Goal: Task Accomplishment & Management: Use online tool/utility

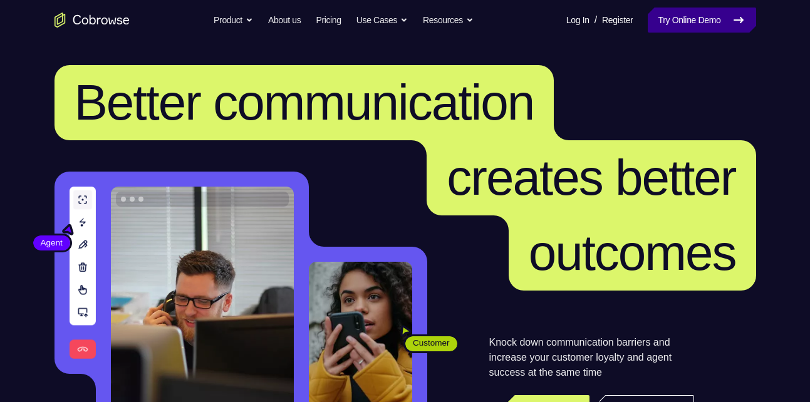
click at [714, 26] on link "Try Online Demo" at bounding box center [701, 20] width 108 height 25
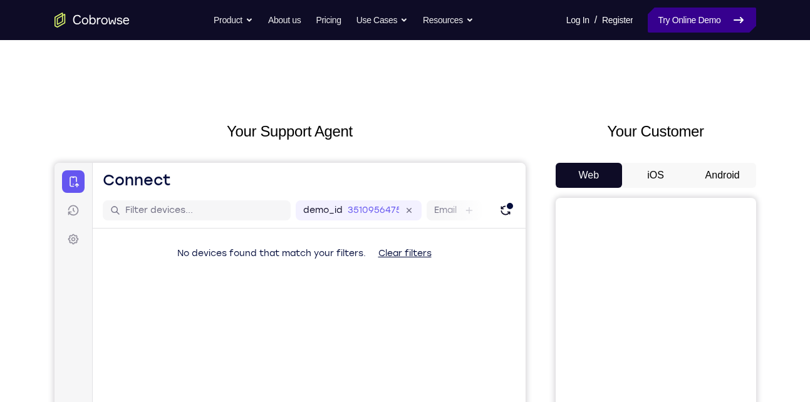
click at [708, 30] on link "Try Online Demo" at bounding box center [701, 20] width 108 height 25
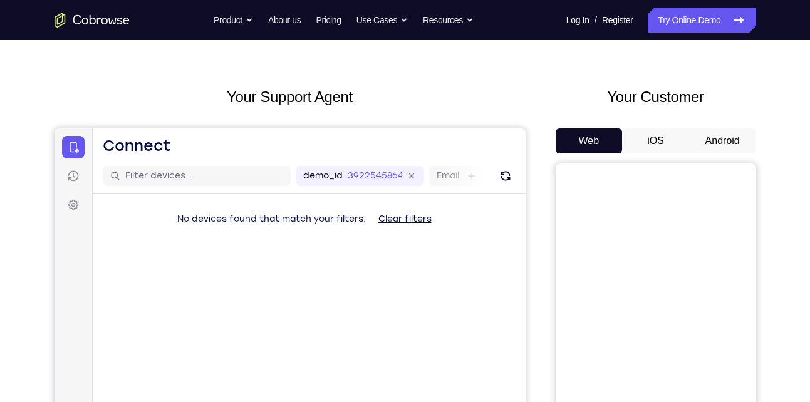
scroll to position [34, 0]
click at [642, 147] on button "iOS" at bounding box center [655, 141] width 67 height 25
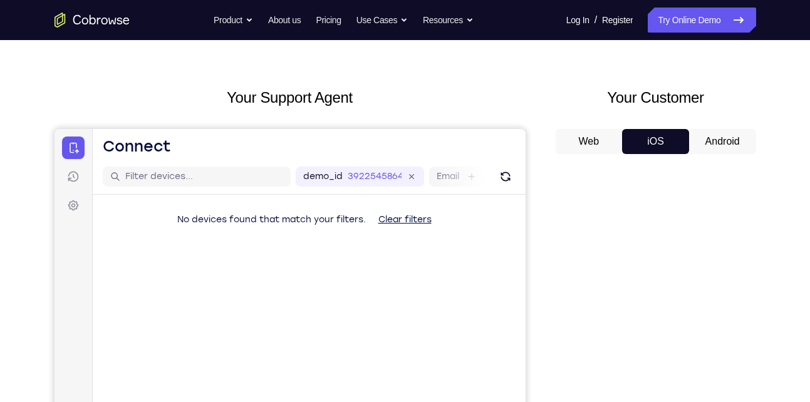
click at [701, 135] on button "Android" at bounding box center [722, 141] width 67 height 25
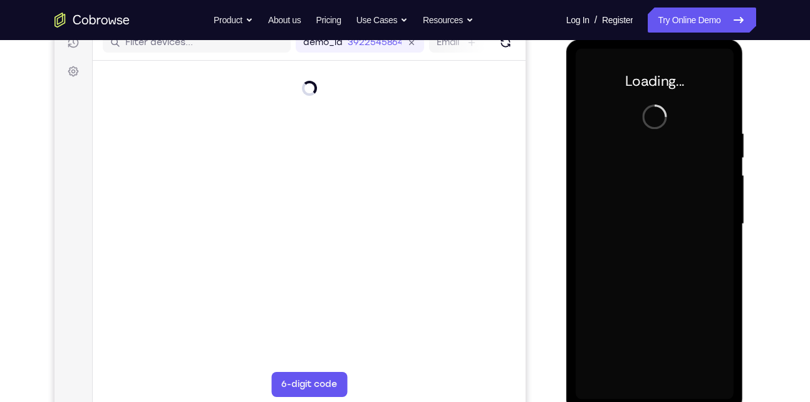
scroll to position [0, 0]
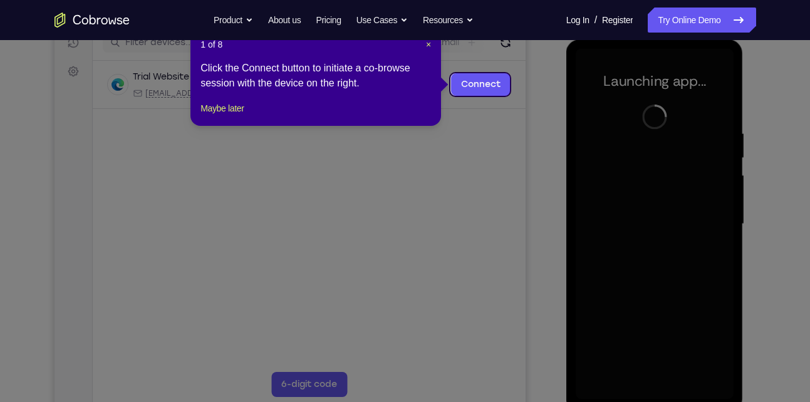
click at [692, 170] on icon at bounding box center [409, 201] width 819 height 402
click at [428, 44] on span "×" at bounding box center [428, 44] width 5 height 10
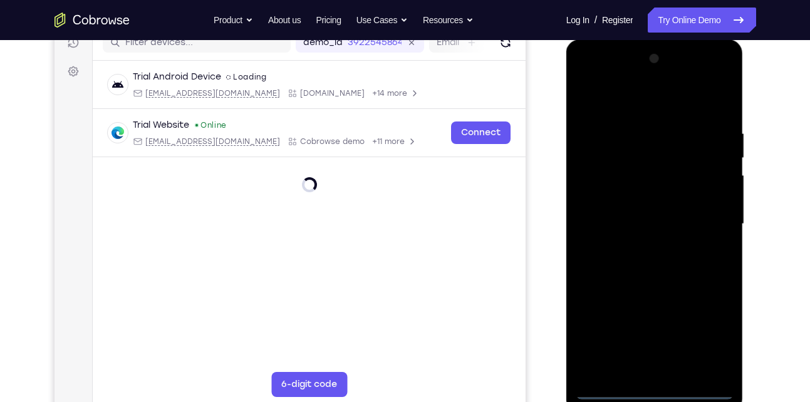
click at [664, 390] on div at bounding box center [654, 224] width 158 height 351
click at [708, 329] on div at bounding box center [654, 224] width 158 height 351
click at [590, 74] on div at bounding box center [654, 224] width 158 height 351
click at [607, 196] on div at bounding box center [654, 224] width 158 height 351
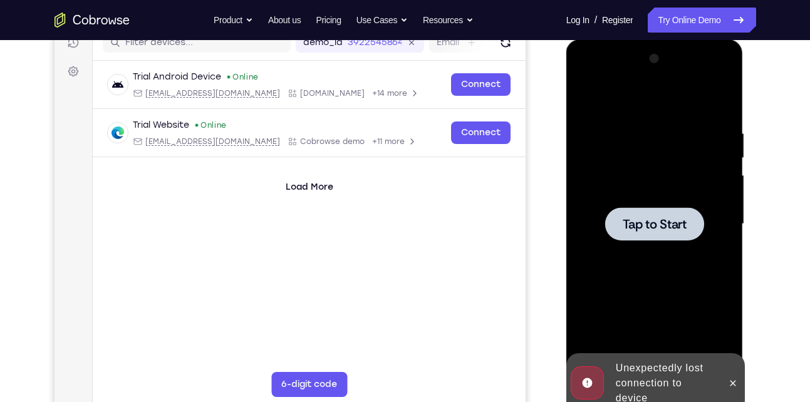
click at [691, 249] on div at bounding box center [654, 224] width 158 height 351
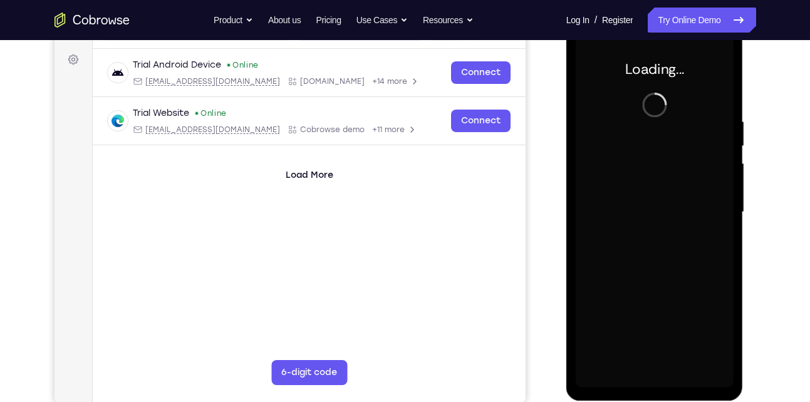
scroll to position [178, 0]
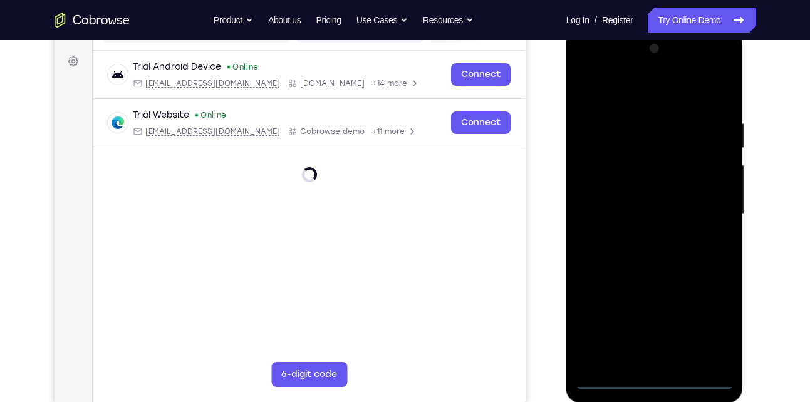
click at [673, 378] on div at bounding box center [654, 214] width 158 height 351
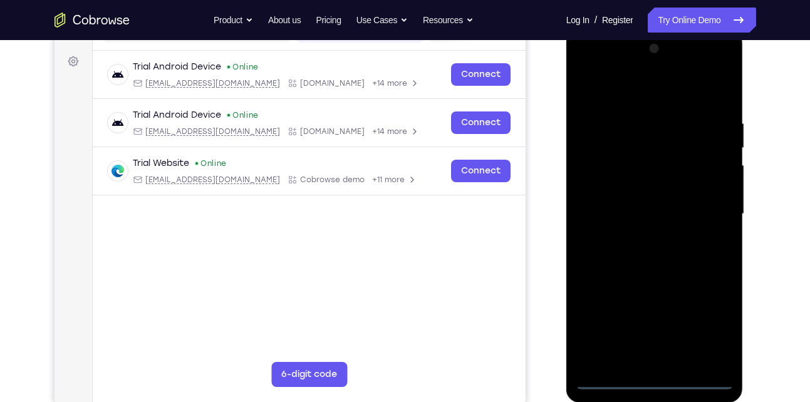
click at [663, 377] on div at bounding box center [654, 214] width 158 height 351
click at [701, 330] on div at bounding box center [654, 214] width 158 height 351
click at [599, 73] on div at bounding box center [654, 214] width 158 height 351
click at [602, 65] on div at bounding box center [654, 214] width 158 height 351
click at [602, 168] on div at bounding box center [654, 214] width 158 height 351
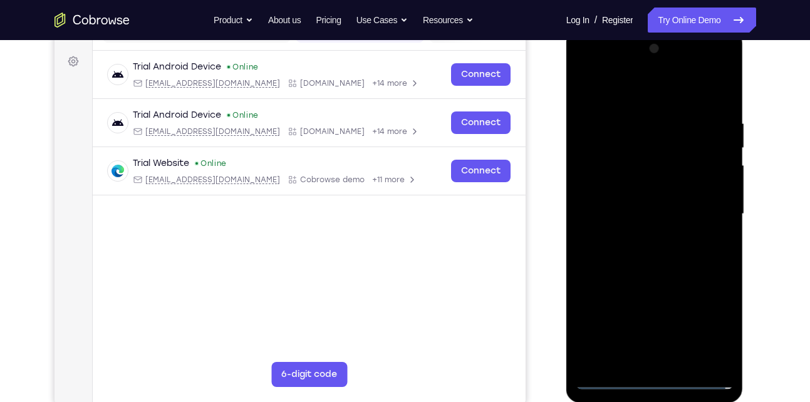
click at [642, 214] on div at bounding box center [654, 214] width 158 height 351
click at [680, 220] on div at bounding box center [654, 214] width 158 height 351
click at [675, 228] on div at bounding box center [654, 214] width 158 height 351
click at [686, 224] on div at bounding box center [654, 214] width 158 height 351
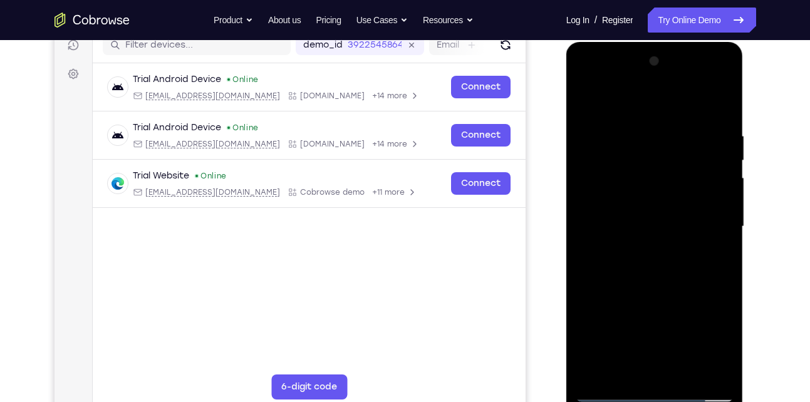
scroll to position [166, 0]
click at [646, 281] on div at bounding box center [654, 226] width 158 height 351
click at [660, 195] on div at bounding box center [654, 226] width 158 height 351
drag, startPoint x: 653, startPoint y: 276, endPoint x: 671, endPoint y: 149, distance: 127.8
click at [671, 149] on div at bounding box center [654, 226] width 158 height 351
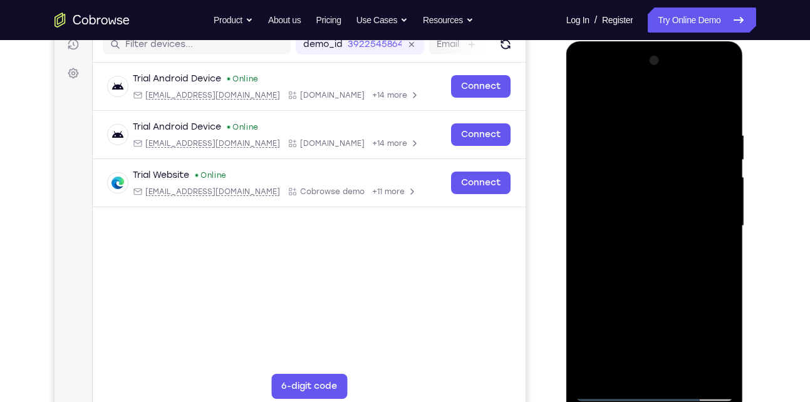
click at [676, 361] on div at bounding box center [654, 226] width 158 height 351
click at [658, 198] on div at bounding box center [654, 226] width 158 height 351
click at [639, 198] on div at bounding box center [654, 226] width 158 height 351
click at [655, 247] on div at bounding box center [654, 226] width 158 height 351
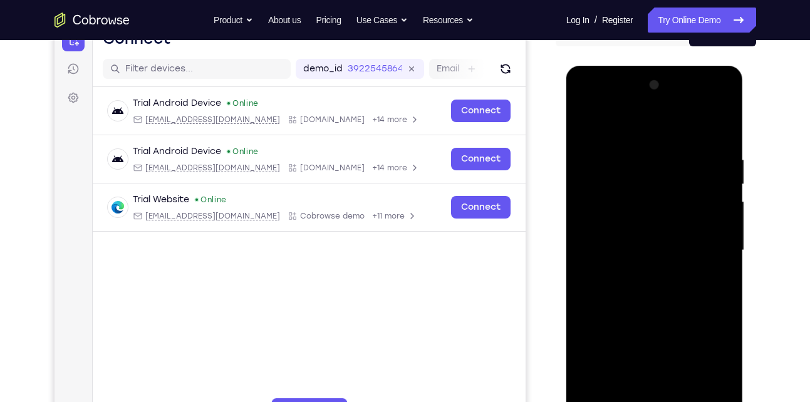
scroll to position [141, 0]
click at [621, 143] on div at bounding box center [654, 251] width 158 height 351
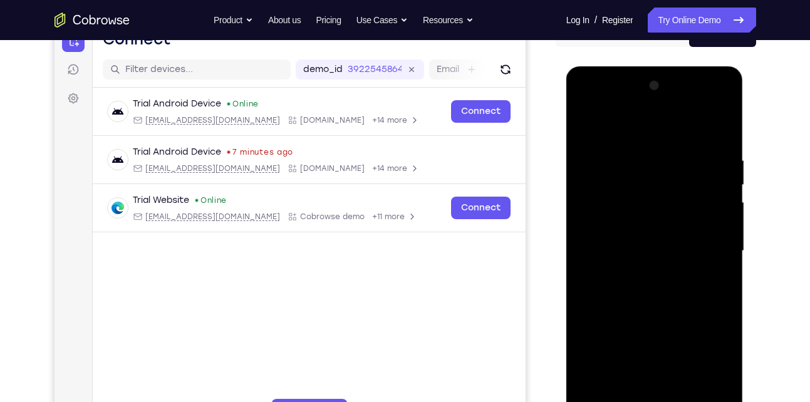
click at [641, 127] on div at bounding box center [654, 251] width 158 height 351
click at [579, 122] on div at bounding box center [654, 251] width 158 height 351
click at [694, 126] on div at bounding box center [654, 251] width 158 height 351
click at [605, 171] on div at bounding box center [654, 251] width 158 height 351
click at [564, 190] on div at bounding box center [655, 249] width 200 height 385
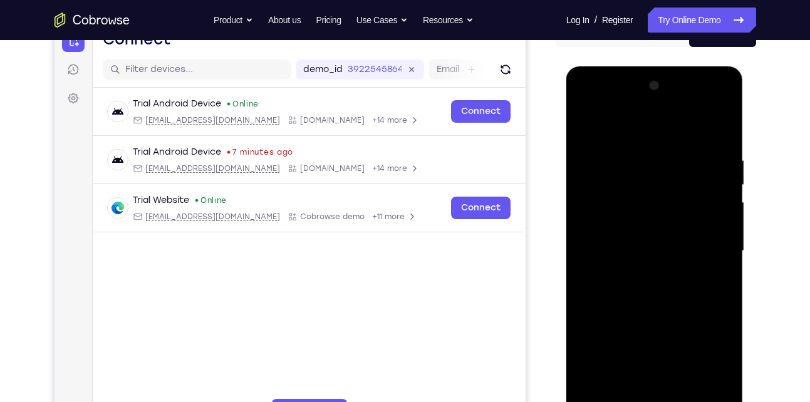
click at [587, 123] on div at bounding box center [654, 251] width 158 height 351
click at [636, 191] on div at bounding box center [654, 251] width 158 height 351
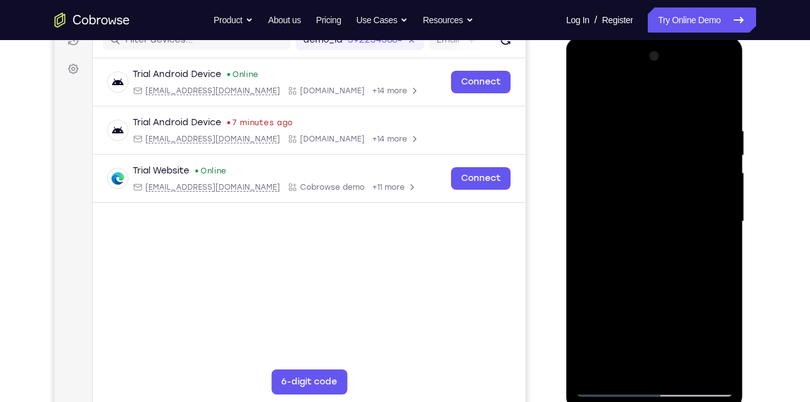
click at [585, 184] on div at bounding box center [654, 221] width 158 height 351
click at [620, 165] on div at bounding box center [654, 221] width 158 height 351
drag, startPoint x: 667, startPoint y: 168, endPoint x: 544, endPoint y: 153, distance: 124.2
click at [566, 153] on html "Online web based iOS Simulators and Android Emulators. Run iPhone, iPad, Mobile…" at bounding box center [655, 225] width 178 height 376
click at [582, 93] on div at bounding box center [654, 221] width 158 height 351
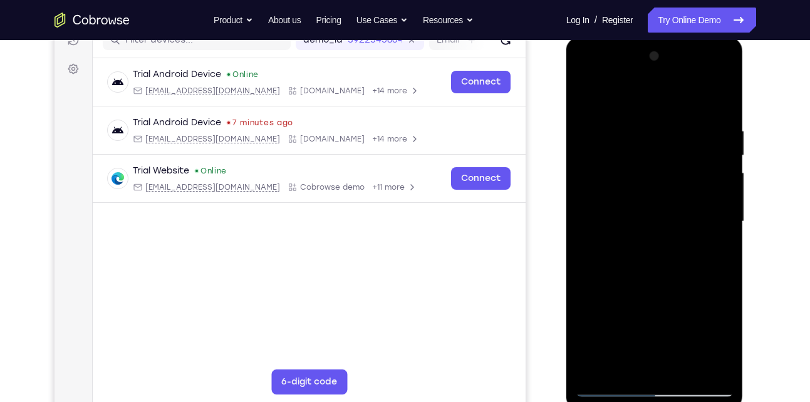
click at [582, 93] on div at bounding box center [654, 221] width 158 height 351
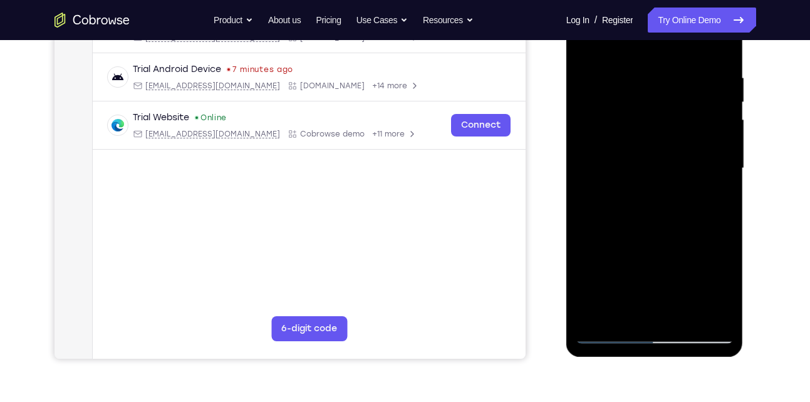
scroll to position [224, 0]
click at [594, 159] on div at bounding box center [654, 167] width 158 height 351
drag, startPoint x: 627, startPoint y: 150, endPoint x: 656, endPoint y: 250, distance: 104.7
click at [656, 250] on div at bounding box center [654, 167] width 158 height 351
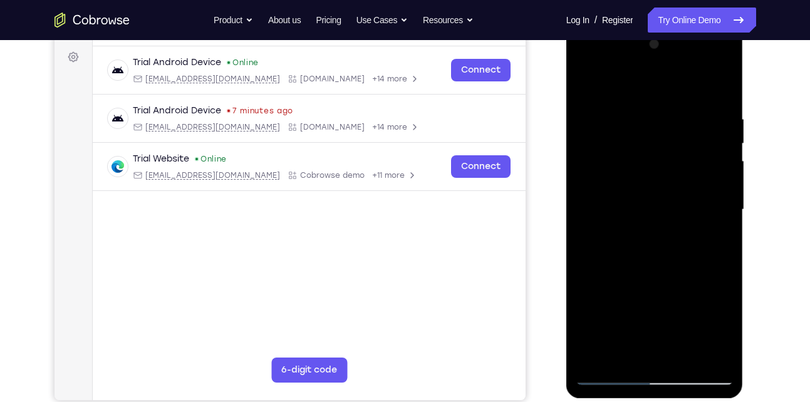
scroll to position [181, 0]
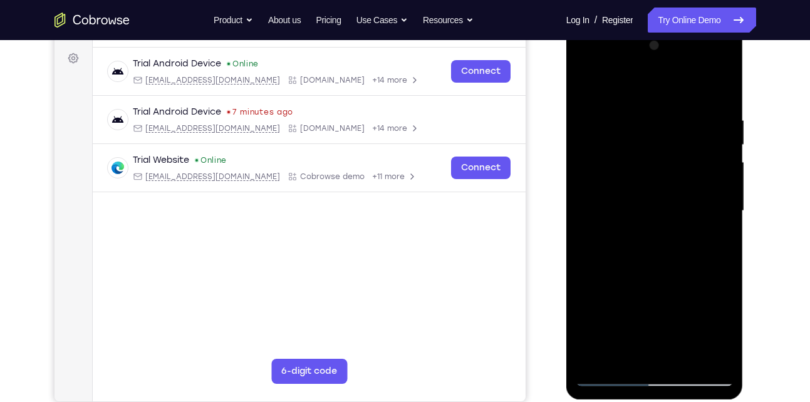
drag, startPoint x: 672, startPoint y: 180, endPoint x: 667, endPoint y: 120, distance: 60.3
click at [667, 120] on div at bounding box center [654, 211] width 158 height 351
drag, startPoint x: 673, startPoint y: 303, endPoint x: 676, endPoint y: 284, distance: 19.0
click at [676, 284] on div at bounding box center [654, 211] width 158 height 351
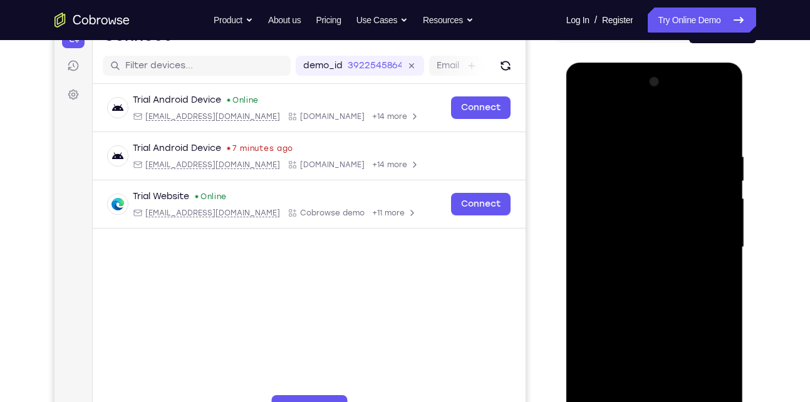
scroll to position [143, 0]
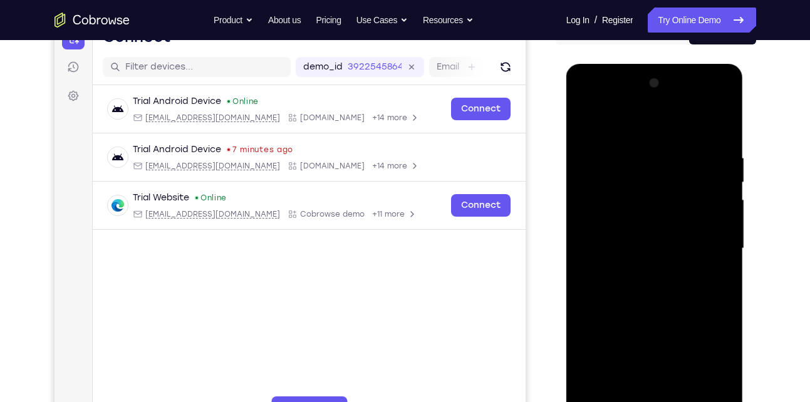
drag, startPoint x: 641, startPoint y: 182, endPoint x: 644, endPoint y: 259, distance: 77.1
click at [644, 259] on div at bounding box center [654, 248] width 158 height 351
click at [584, 123] on div at bounding box center [654, 248] width 158 height 351
click at [585, 120] on div at bounding box center [654, 248] width 158 height 351
click at [614, 140] on div at bounding box center [654, 248] width 158 height 351
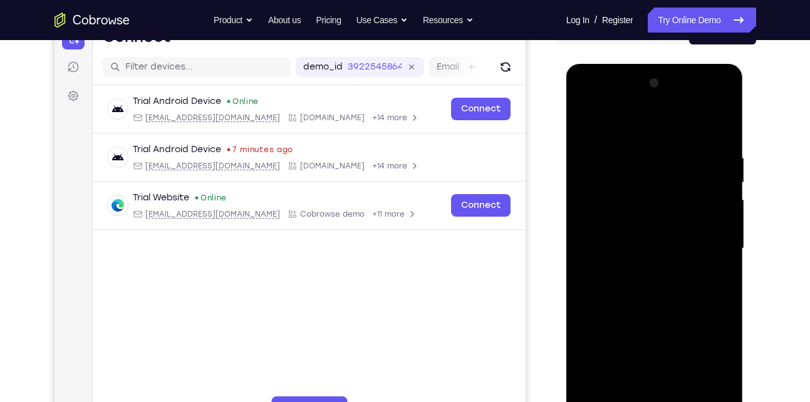
click at [626, 214] on div at bounding box center [654, 248] width 158 height 351
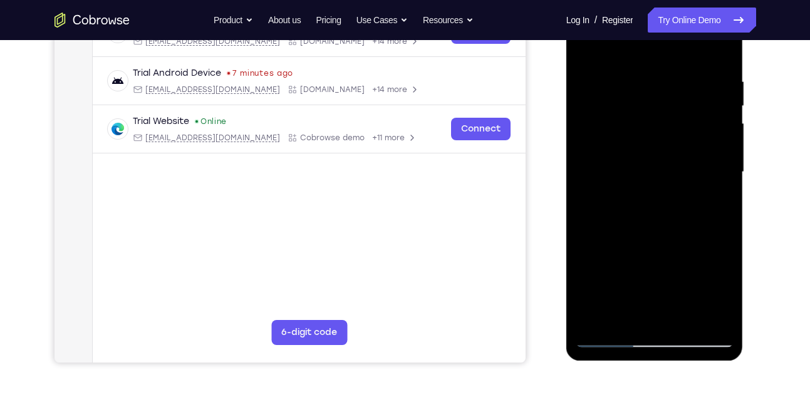
scroll to position [222, 0]
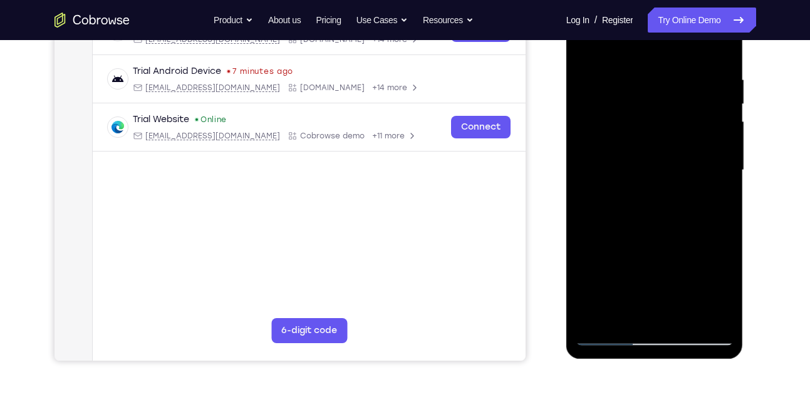
click at [589, 175] on div at bounding box center [654, 170] width 158 height 351
click at [614, 100] on div at bounding box center [654, 170] width 158 height 351
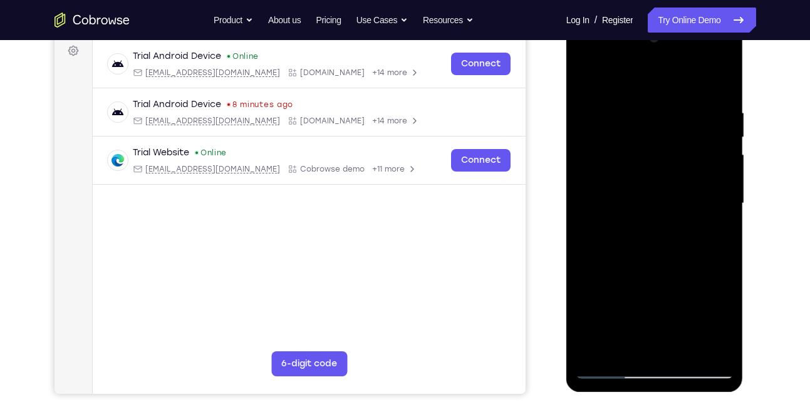
scroll to position [188, 0]
drag, startPoint x: 676, startPoint y: 183, endPoint x: 533, endPoint y: 183, distance: 143.4
click at [566, 183] on html "Online web based iOS Simulators and Android Emulators. Run iPhone, iPad, Mobile…" at bounding box center [655, 207] width 178 height 376
click at [584, 76] on div at bounding box center [654, 204] width 158 height 351
click at [585, 81] on div at bounding box center [654, 204] width 158 height 351
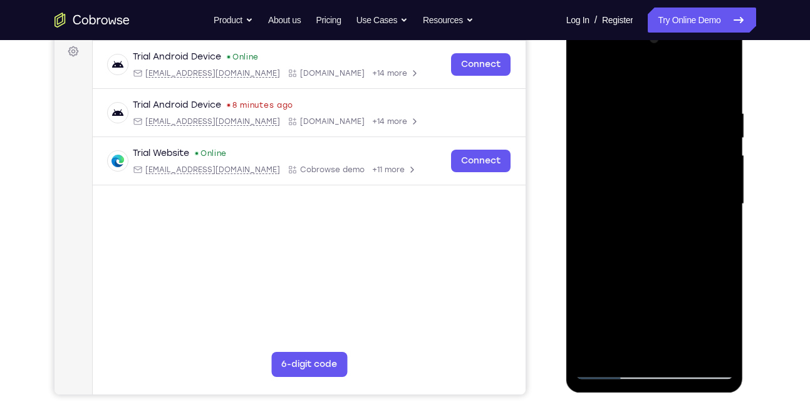
click at [646, 212] on div at bounding box center [654, 204] width 158 height 351
click at [591, 280] on div at bounding box center [654, 204] width 158 height 351
click at [600, 121] on div at bounding box center [654, 204] width 158 height 351
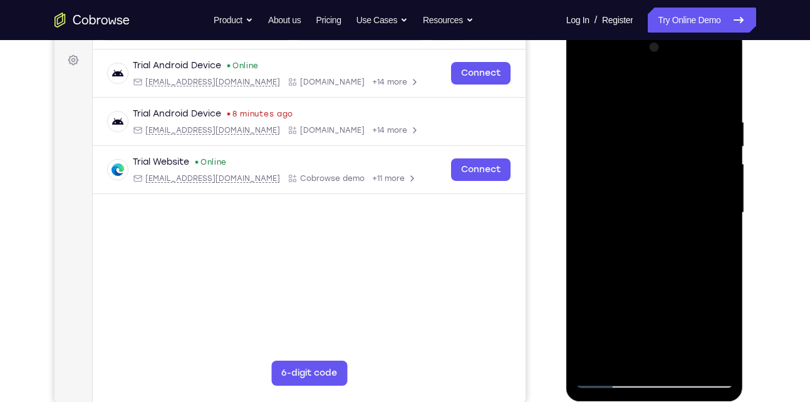
scroll to position [211, 0]
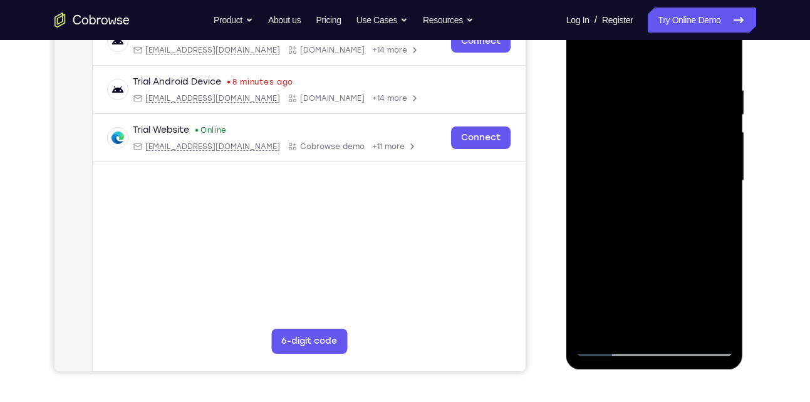
click at [678, 223] on div at bounding box center [654, 181] width 158 height 351
click at [583, 56] on div at bounding box center [654, 181] width 158 height 351
click at [641, 272] on div at bounding box center [654, 181] width 158 height 351
drag, startPoint x: 656, startPoint y: 299, endPoint x: 689, endPoint y: 152, distance: 150.7
click at [689, 152] on div at bounding box center [654, 181] width 158 height 351
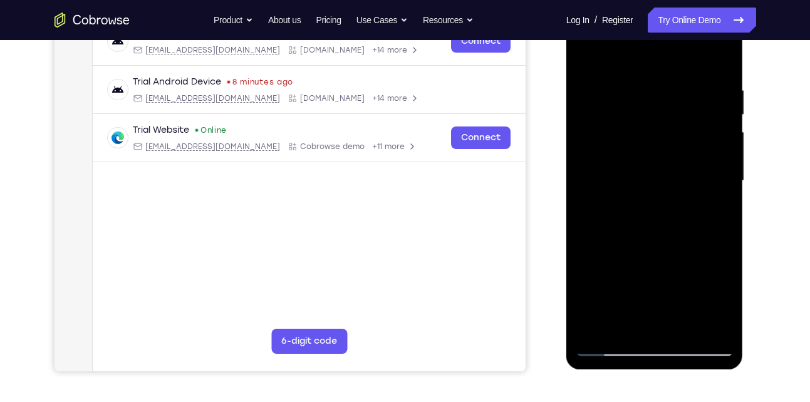
drag, startPoint x: 607, startPoint y: 272, endPoint x: 619, endPoint y: 217, distance: 56.2
click at [619, 217] on div at bounding box center [654, 181] width 158 height 351
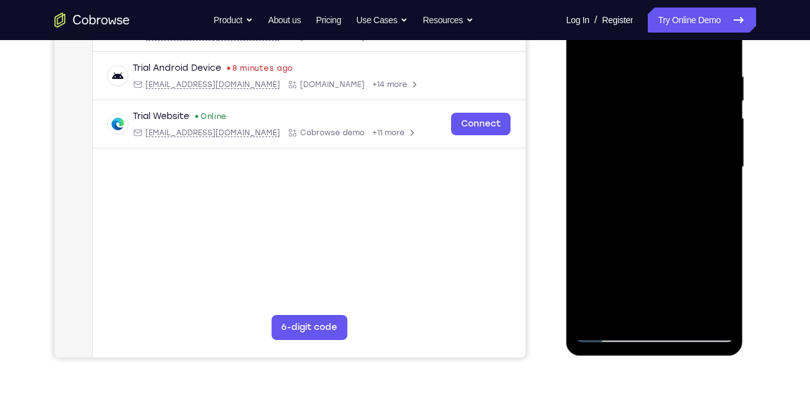
scroll to position [225, 0]
click at [651, 182] on div at bounding box center [654, 166] width 158 height 351
drag, startPoint x: 681, startPoint y: 253, endPoint x: 692, endPoint y: 141, distance: 112.6
click at [692, 141] on div at bounding box center [654, 166] width 158 height 351
drag, startPoint x: 673, startPoint y: 228, endPoint x: 678, endPoint y: 157, distance: 71.6
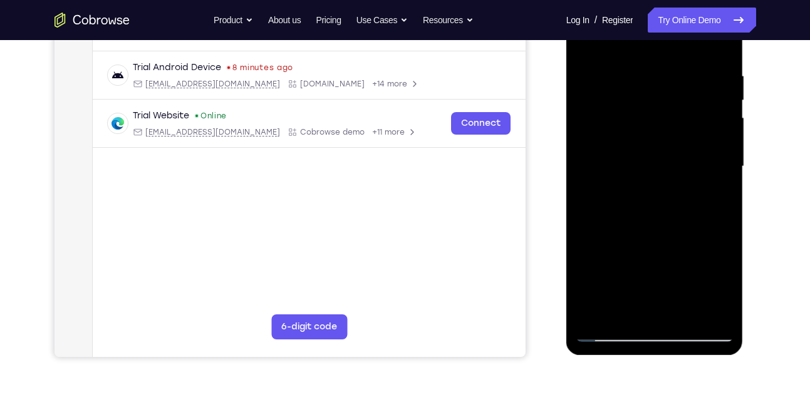
click at [678, 157] on div at bounding box center [654, 166] width 158 height 351
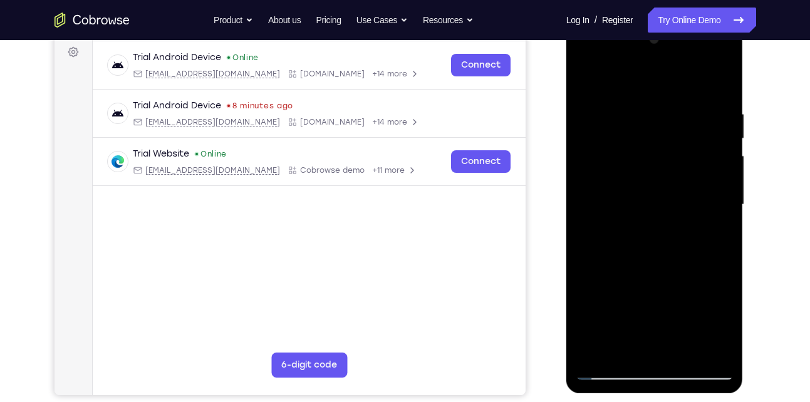
scroll to position [187, 0]
drag, startPoint x: 668, startPoint y: 81, endPoint x: 641, endPoint y: 362, distance: 282.4
click at [641, 362] on div at bounding box center [654, 205] width 158 height 351
click at [598, 85] on div at bounding box center [654, 205] width 158 height 351
click at [588, 76] on div at bounding box center [654, 205] width 158 height 351
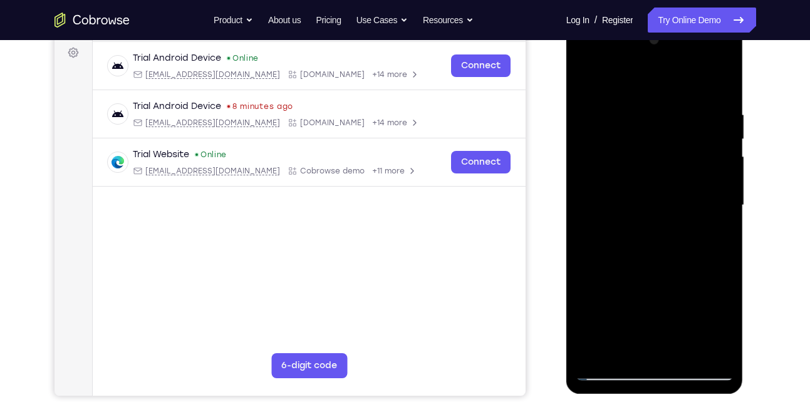
drag, startPoint x: 693, startPoint y: 191, endPoint x: 631, endPoint y: 193, distance: 61.4
click at [631, 193] on div at bounding box center [654, 205] width 158 height 351
click at [641, 185] on div at bounding box center [654, 205] width 158 height 351
click at [727, 212] on div at bounding box center [654, 205] width 158 height 351
click at [721, 86] on div at bounding box center [654, 205] width 158 height 351
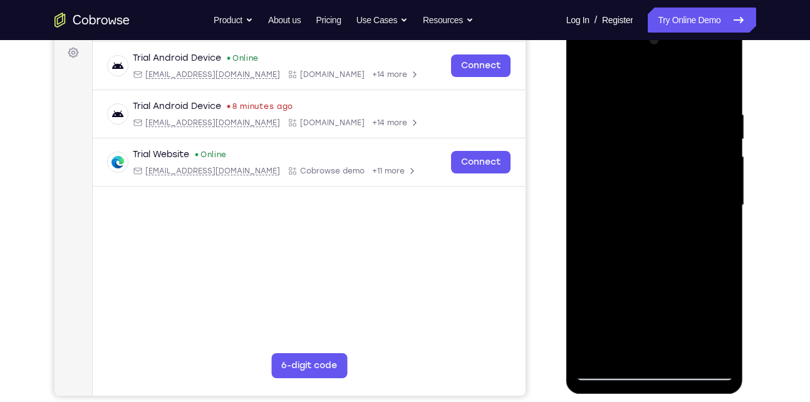
click at [715, 87] on div at bounding box center [654, 205] width 158 height 351
click at [725, 87] on div at bounding box center [654, 205] width 158 height 351
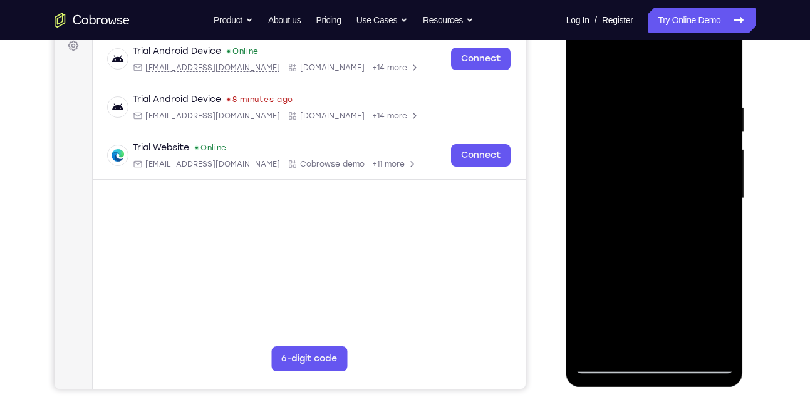
scroll to position [210, 0]
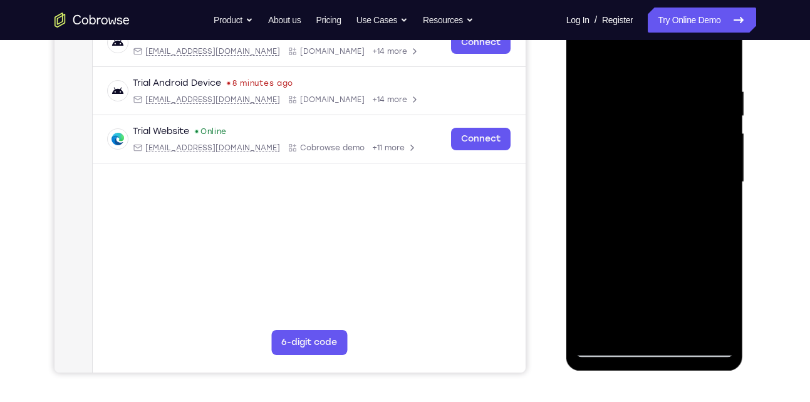
click at [723, 63] on div at bounding box center [654, 182] width 158 height 351
click at [594, 55] on div at bounding box center [654, 182] width 158 height 351
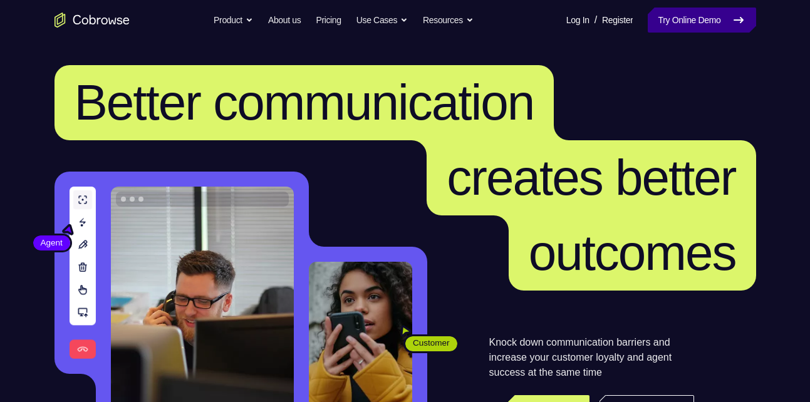
click at [697, 26] on link "Try Online Demo" at bounding box center [701, 20] width 108 height 25
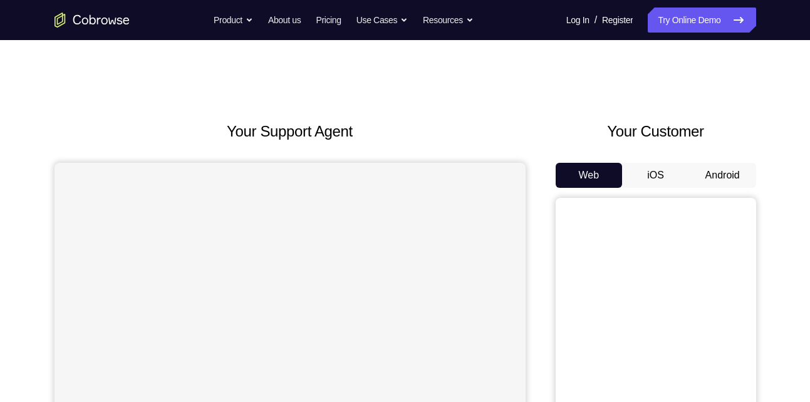
click at [717, 170] on button "Android" at bounding box center [722, 175] width 67 height 25
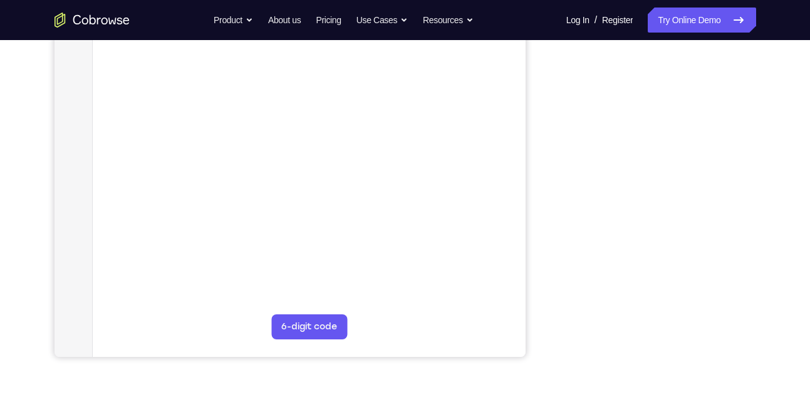
scroll to position [225, 0]
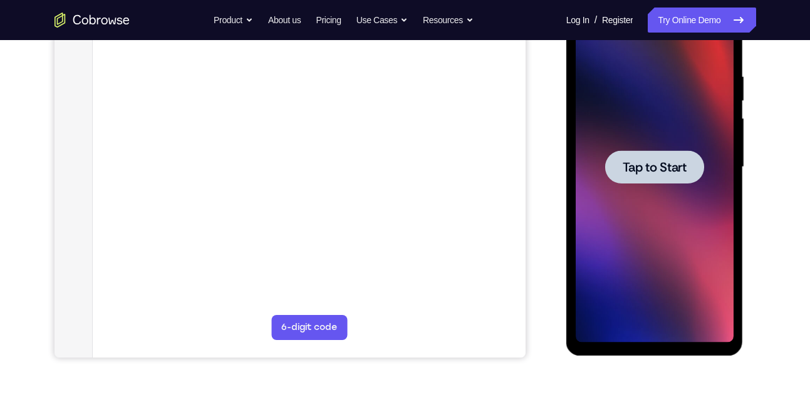
click at [697, 243] on div at bounding box center [654, 167] width 158 height 351
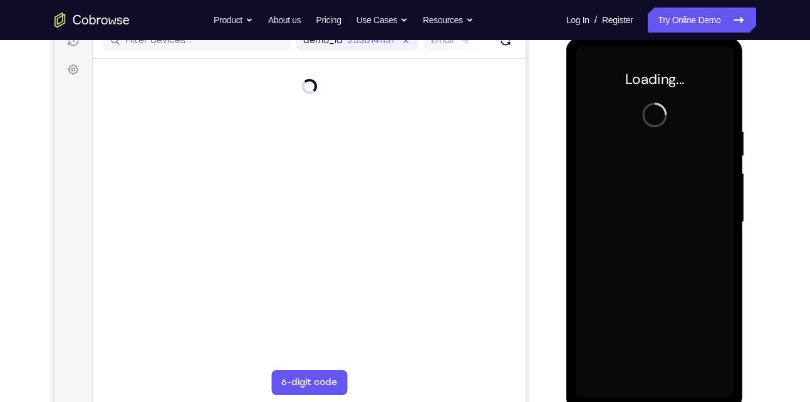
scroll to position [196, 0]
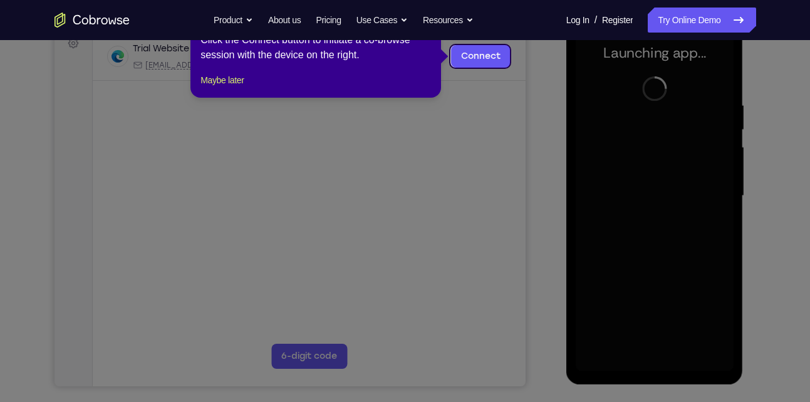
click at [512, 167] on icon at bounding box center [409, 201] width 819 height 402
click at [483, 58] on link "Connect" at bounding box center [479, 56] width 59 height 23
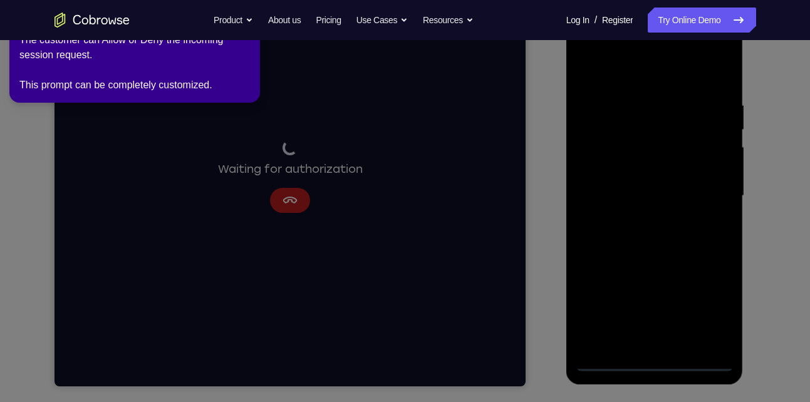
drag, startPoint x: 651, startPoint y: 358, endPoint x: 1228, endPoint y: 341, distance: 577.0
click at [651, 358] on div at bounding box center [654, 196] width 158 height 351
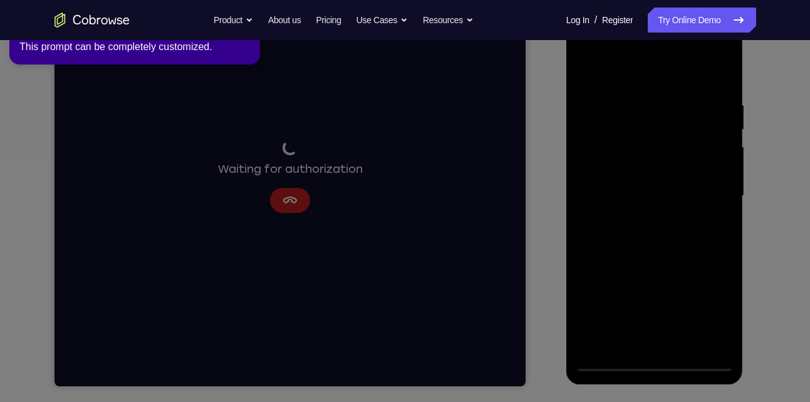
scroll to position [155, 0]
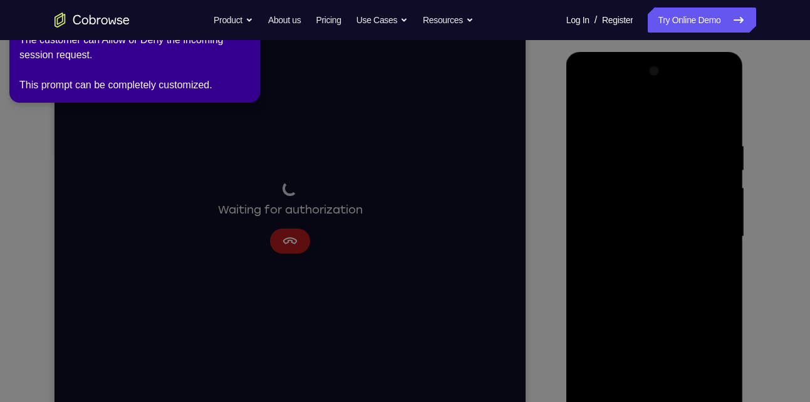
click at [694, 343] on icon at bounding box center [407, 198] width 824 height 407
click at [698, 344] on icon at bounding box center [407, 198] width 824 height 407
click at [713, 344] on icon at bounding box center [407, 198] width 824 height 407
click at [301, 247] on icon at bounding box center [407, 198] width 824 height 407
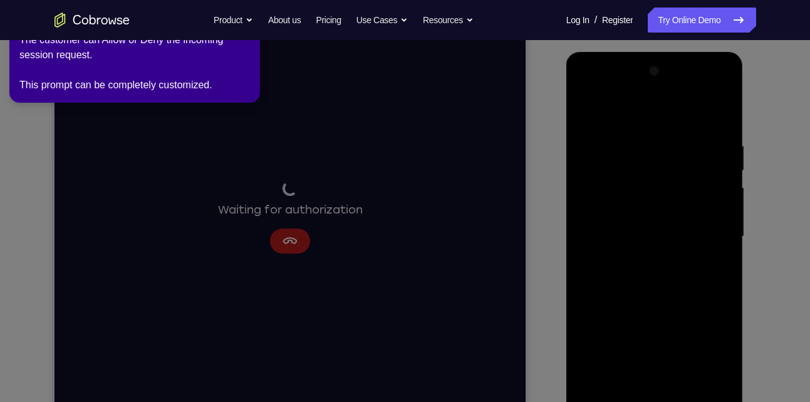
click at [301, 247] on icon at bounding box center [407, 198] width 824 height 407
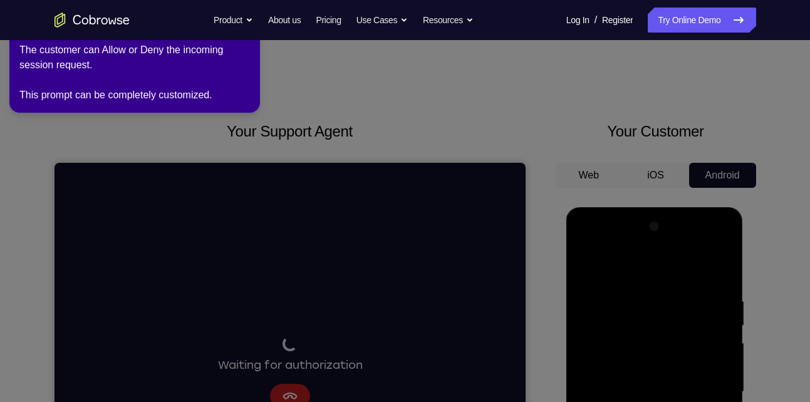
scroll to position [164, 0]
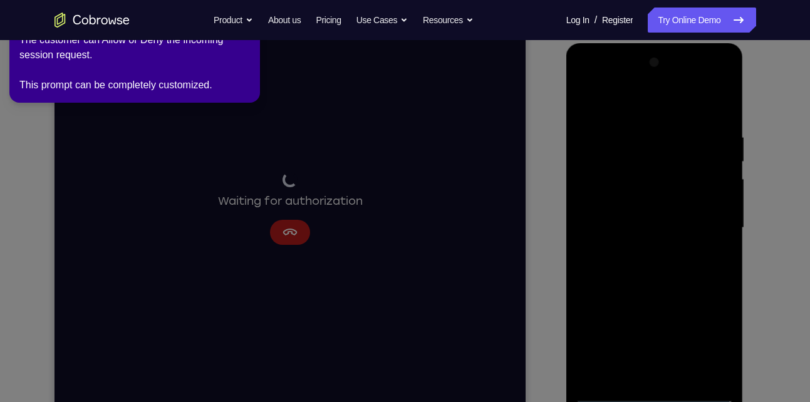
click at [260, 208] on icon at bounding box center [407, 198] width 824 height 407
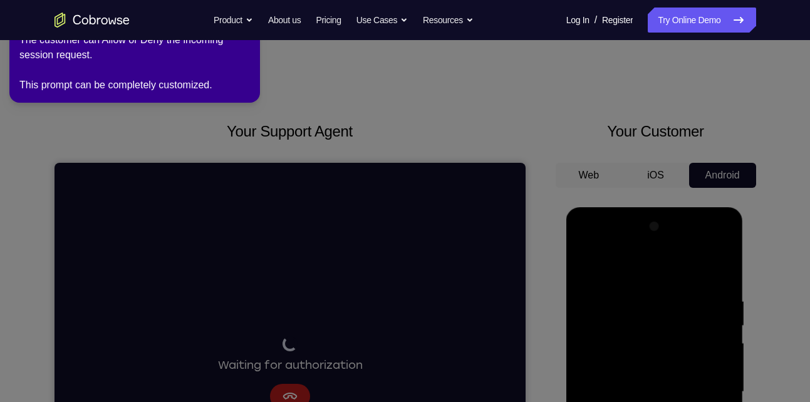
click at [116, 64] on div "The customer can Allow or Deny the incoming session request. This prompt can be…" at bounding box center [134, 63] width 230 height 60
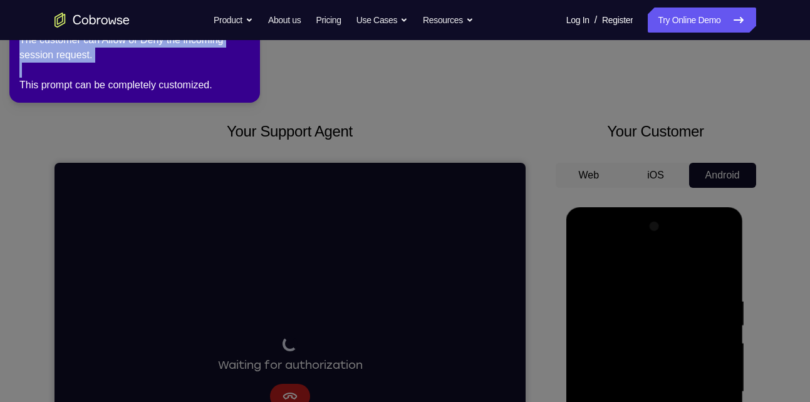
drag, startPoint x: 116, startPoint y: 64, endPoint x: 234, endPoint y: 188, distance: 171.4
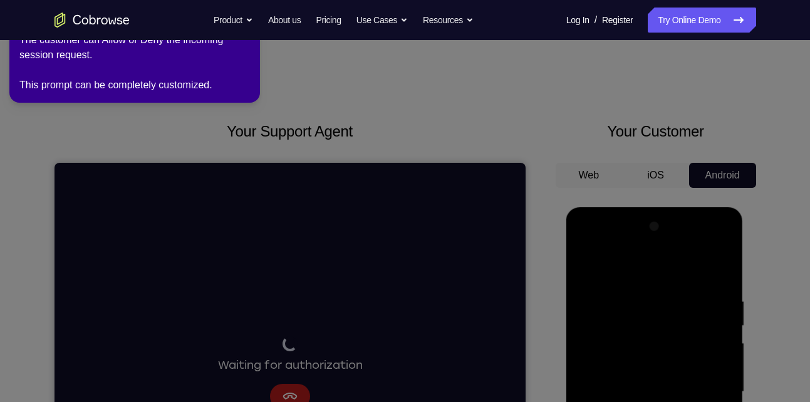
click at [234, 188] on icon at bounding box center [407, 198] width 824 height 407
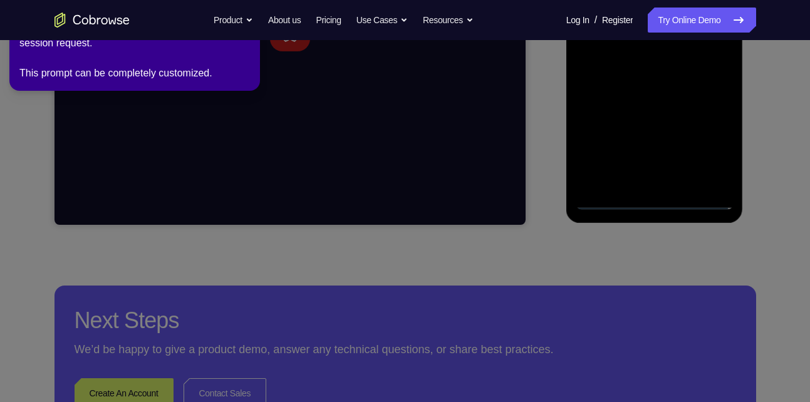
scroll to position [368, 0]
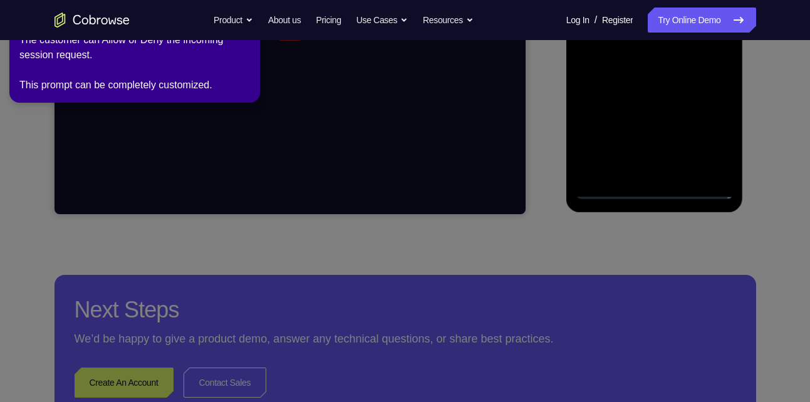
click at [693, 150] on icon at bounding box center [407, 198] width 824 height 407
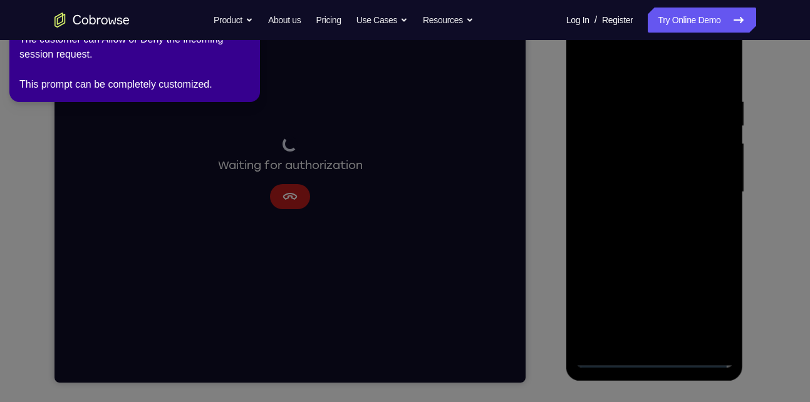
scroll to position [199, 0]
click at [372, 119] on icon at bounding box center [407, 198] width 824 height 407
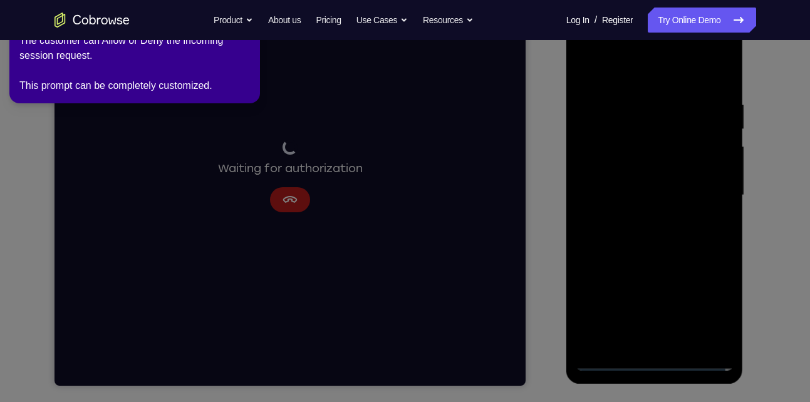
scroll to position [197, 0]
click at [703, 304] on icon at bounding box center [407, 198] width 824 height 407
click at [662, 368] on icon at bounding box center [407, 198] width 824 height 407
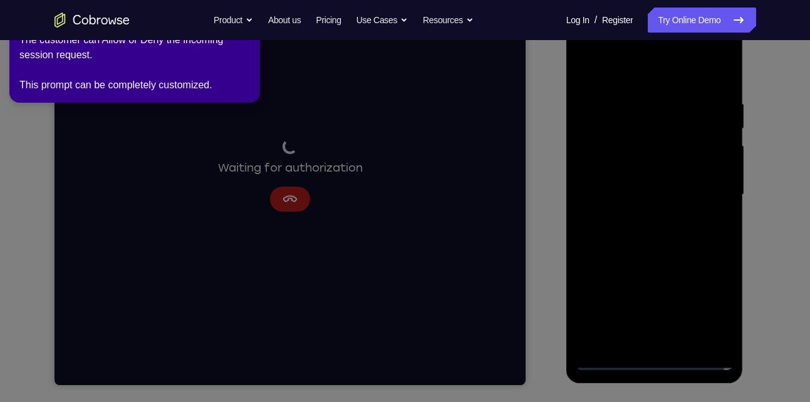
click at [654, 359] on icon at bounding box center [407, 198] width 824 height 407
click at [612, 371] on icon at bounding box center [407, 198] width 824 height 407
click at [704, 313] on icon at bounding box center [407, 198] width 824 height 407
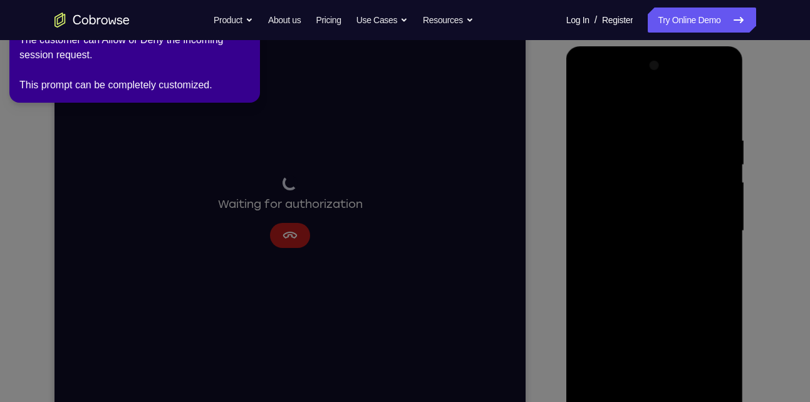
scroll to position [164, 0]
click at [670, 376] on icon at bounding box center [407, 198] width 824 height 407
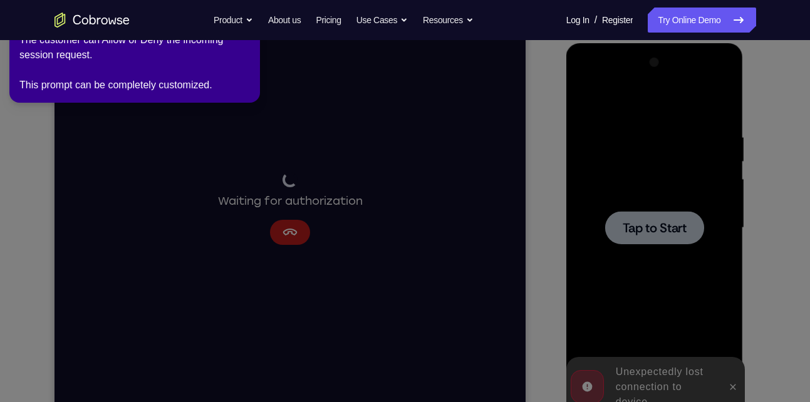
click at [342, 178] on icon at bounding box center [407, 198] width 824 height 407
click at [654, 264] on icon at bounding box center [407, 198] width 824 height 407
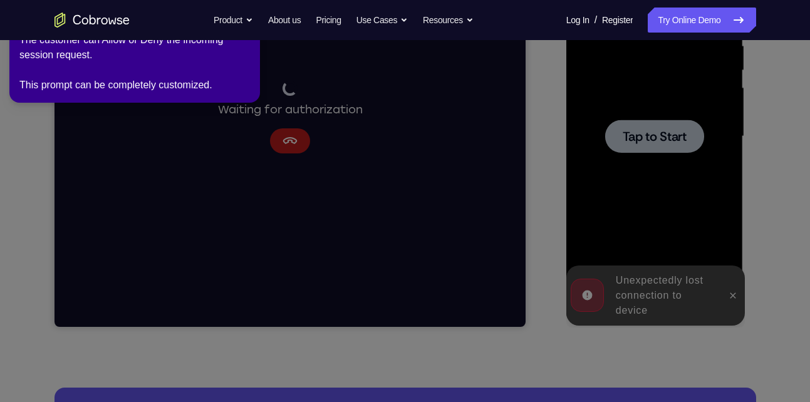
scroll to position [257, 0]
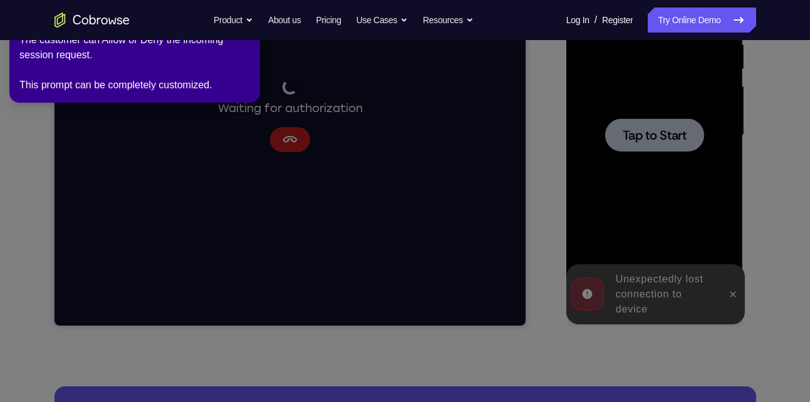
click at [735, 291] on icon at bounding box center [407, 198] width 824 height 407
click at [735, 292] on icon at bounding box center [407, 198] width 824 height 407
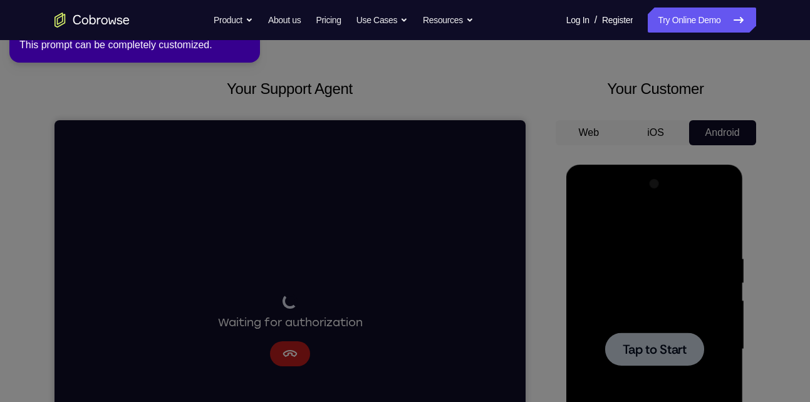
scroll to position [0, 0]
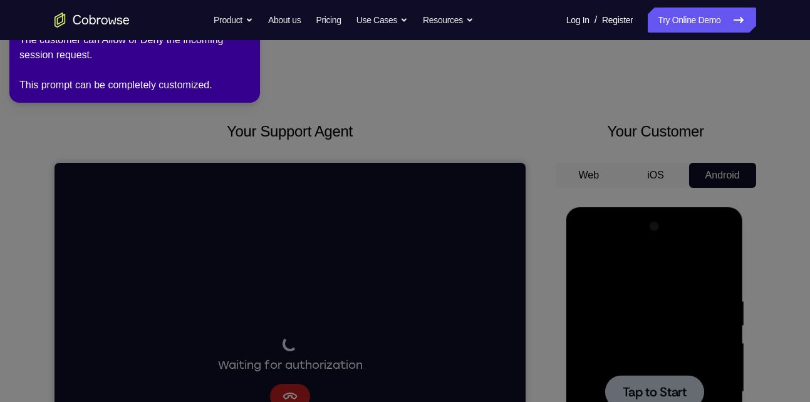
click at [76, 19] on icon "Go to the home page" at bounding box center [91, 20] width 75 height 15
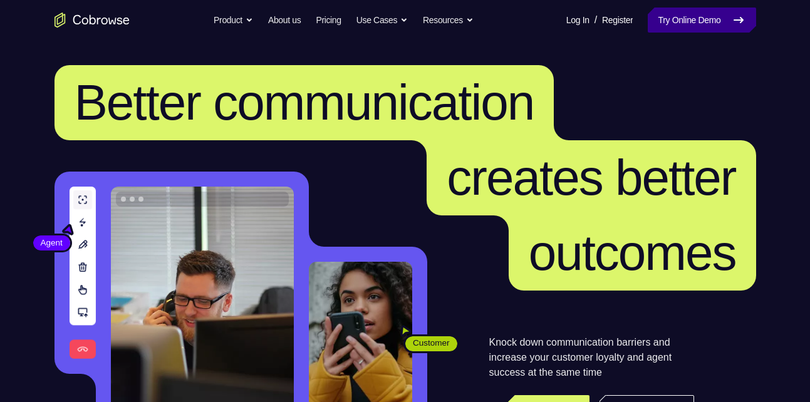
click at [698, 19] on link "Try Online Demo" at bounding box center [701, 20] width 108 height 25
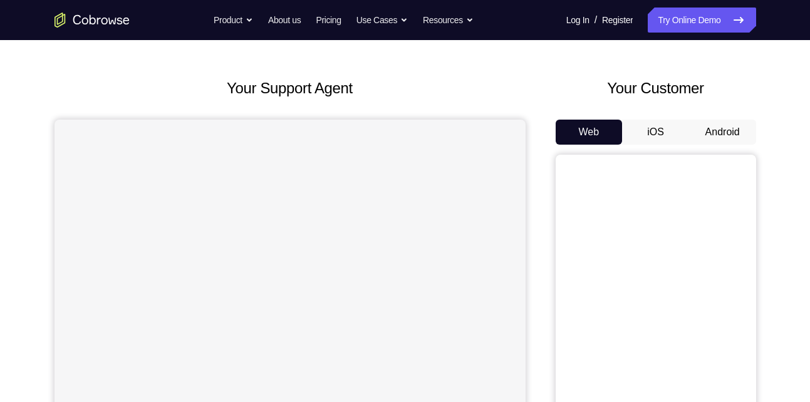
click at [708, 143] on button "Android" at bounding box center [722, 132] width 67 height 25
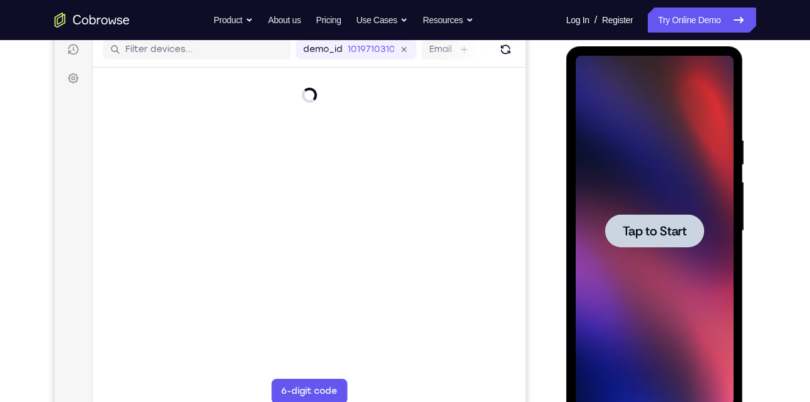
click at [660, 229] on span "Tap to Start" at bounding box center [654, 231] width 64 height 13
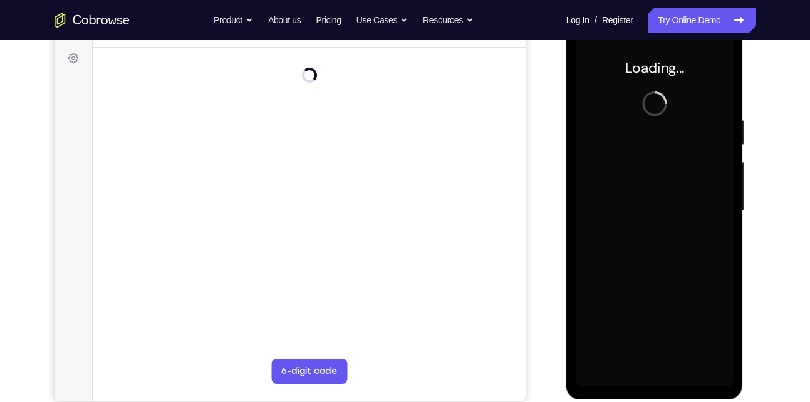
scroll to position [182, 0]
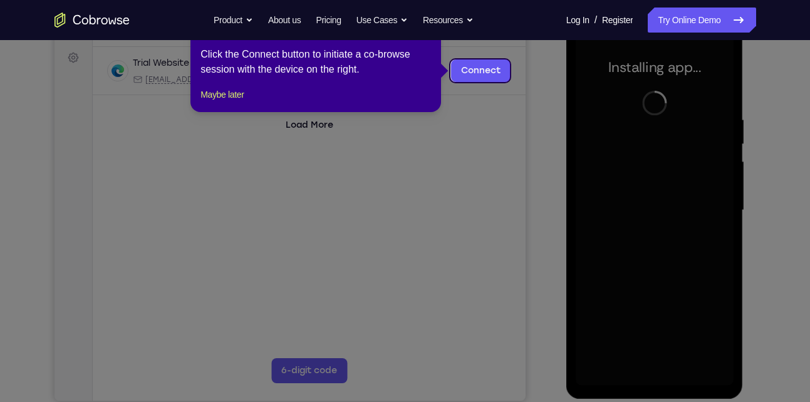
click at [665, 331] on icon at bounding box center [409, 201] width 819 height 402
click at [230, 102] on button "Maybe later" at bounding box center [221, 94] width 43 height 15
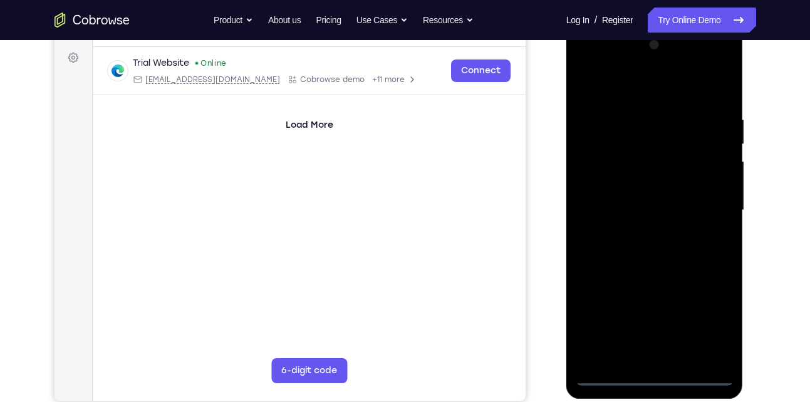
click at [654, 371] on div at bounding box center [654, 210] width 158 height 351
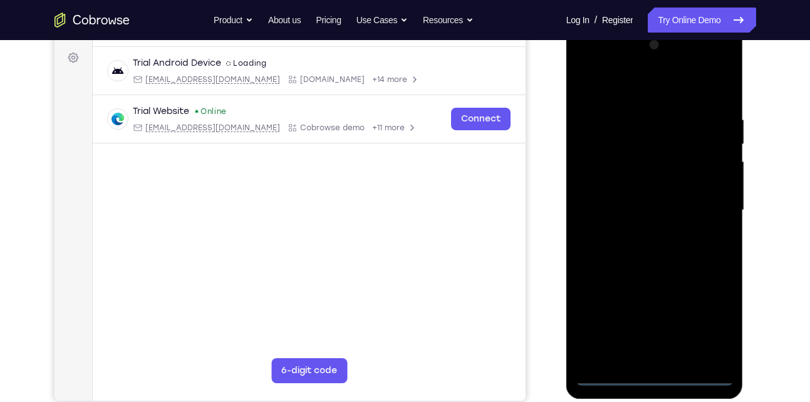
click at [654, 371] on div at bounding box center [654, 210] width 158 height 351
click at [659, 375] on div at bounding box center [654, 210] width 158 height 351
click at [711, 320] on div at bounding box center [654, 210] width 158 height 351
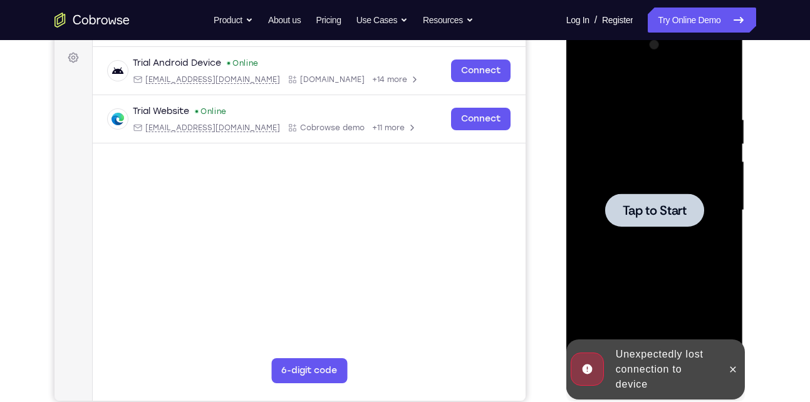
click at [639, 217] on span "Tap to Start" at bounding box center [654, 210] width 64 height 13
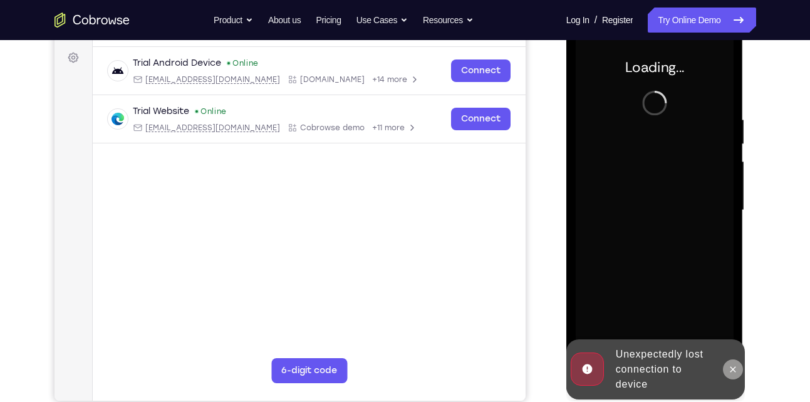
click at [735, 365] on icon at bounding box center [733, 369] width 10 height 10
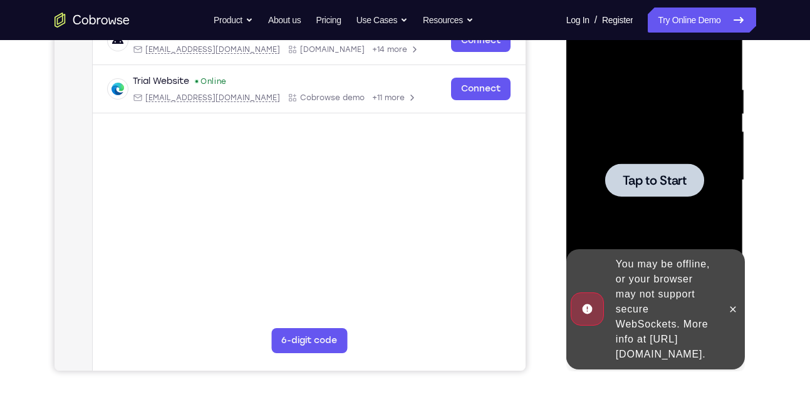
scroll to position [191, 0]
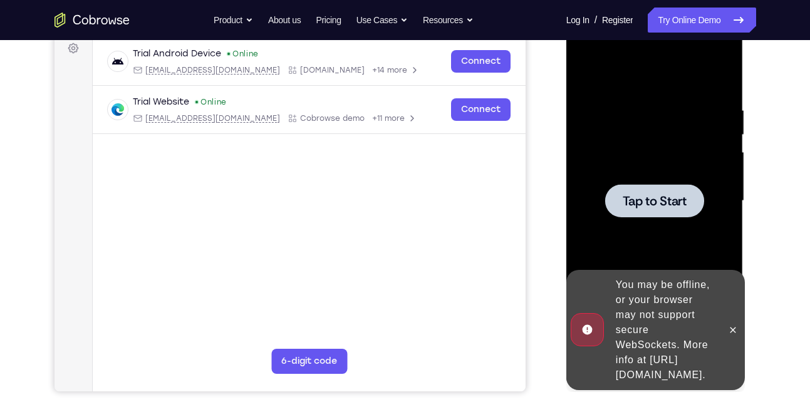
click at [691, 244] on div at bounding box center [654, 201] width 158 height 351
click at [728, 325] on icon at bounding box center [733, 330] width 10 height 10
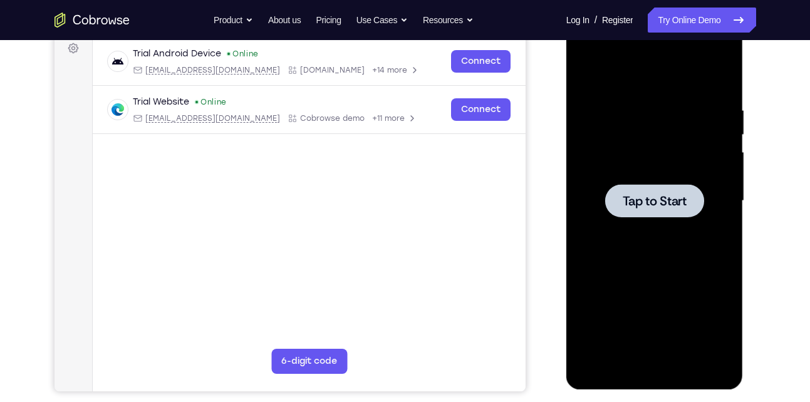
click at [693, 214] on div at bounding box center [654, 200] width 99 height 33
click at [657, 174] on div at bounding box center [654, 201] width 158 height 351
click at [681, 207] on span "Tap to Start" at bounding box center [654, 201] width 64 height 13
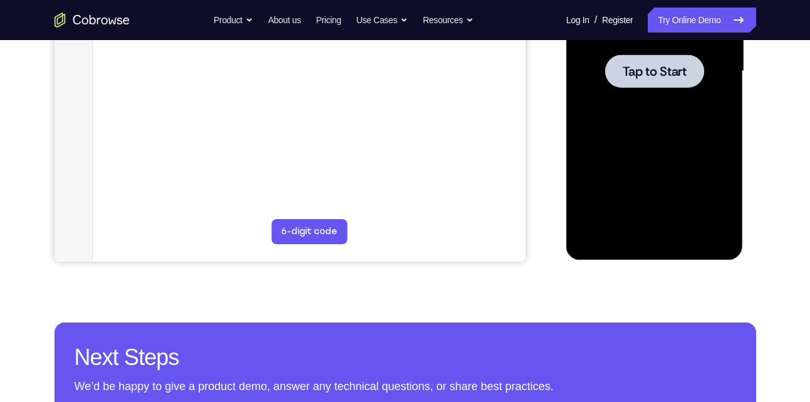
click at [647, 68] on span "Tap to Start" at bounding box center [654, 71] width 64 height 13
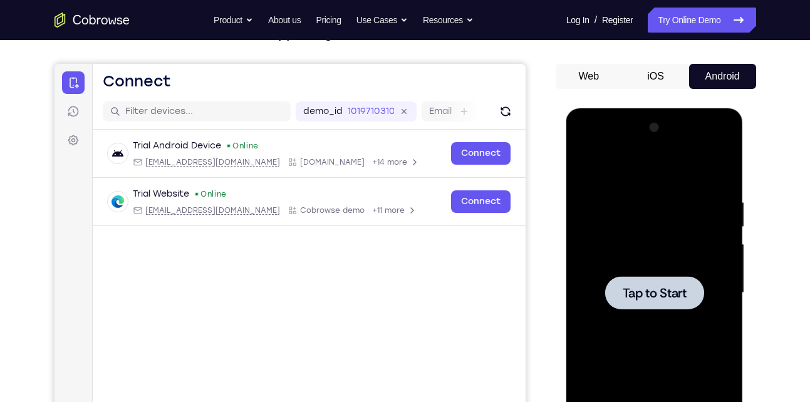
scroll to position [101, 0]
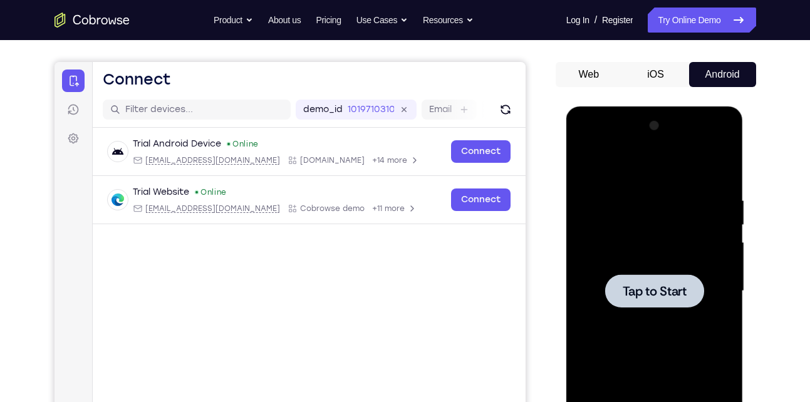
click at [678, 297] on span "Tap to Start" at bounding box center [654, 291] width 64 height 13
drag, startPoint x: 678, startPoint y: 197, endPoint x: 678, endPoint y: 297, distance: 100.8
click at [678, 297] on span "Tap to Start" at bounding box center [654, 291] width 64 height 13
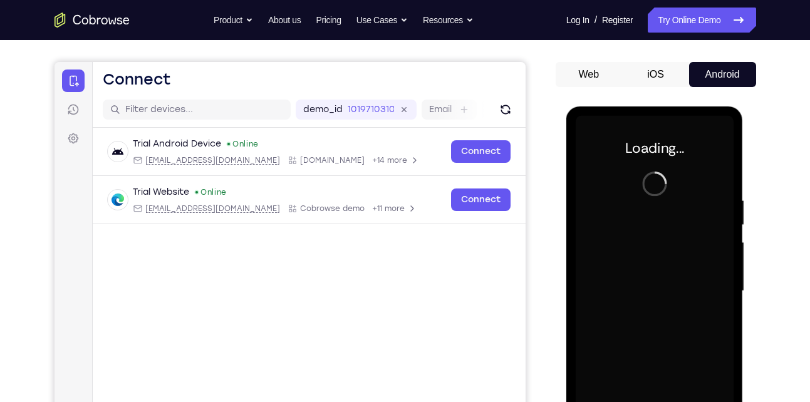
click at [678, 297] on div at bounding box center [654, 291] width 158 height 351
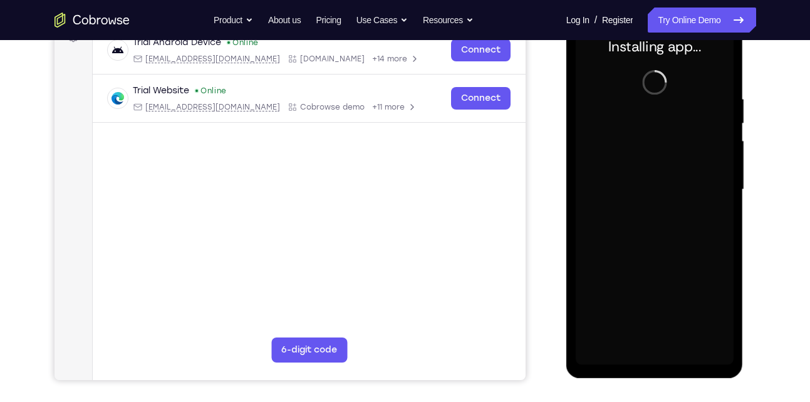
scroll to position [195, 0]
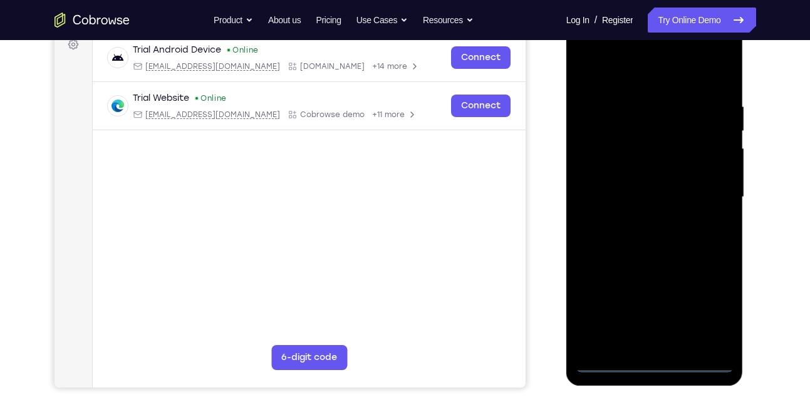
click at [656, 361] on div at bounding box center [654, 197] width 158 height 351
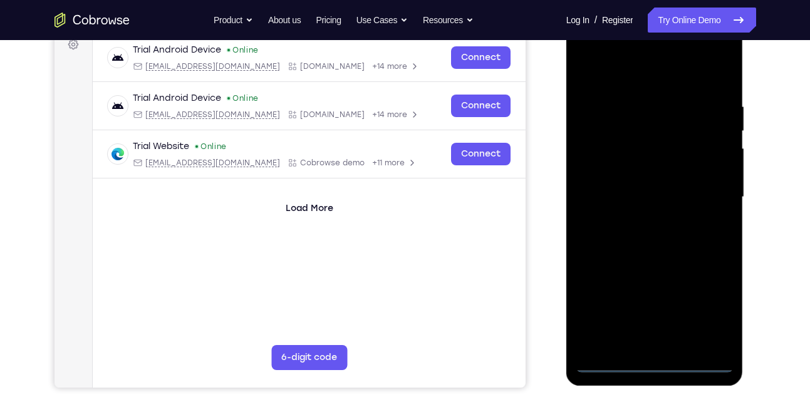
click at [711, 315] on div at bounding box center [654, 197] width 158 height 351
click at [595, 53] on div at bounding box center [654, 197] width 158 height 351
click at [609, 162] on div at bounding box center [654, 197] width 158 height 351
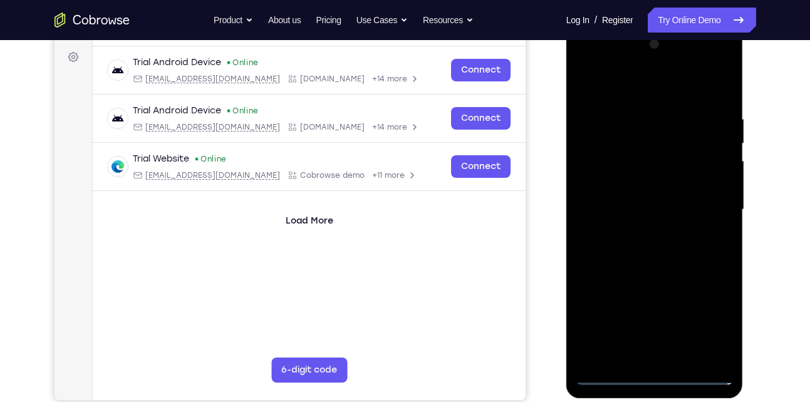
scroll to position [183, 0]
click at [678, 206] on div at bounding box center [654, 209] width 158 height 351
click at [674, 229] on div at bounding box center [654, 209] width 158 height 351
click at [638, 237] on div at bounding box center [654, 209] width 158 height 351
click at [655, 220] on div at bounding box center [654, 209] width 158 height 351
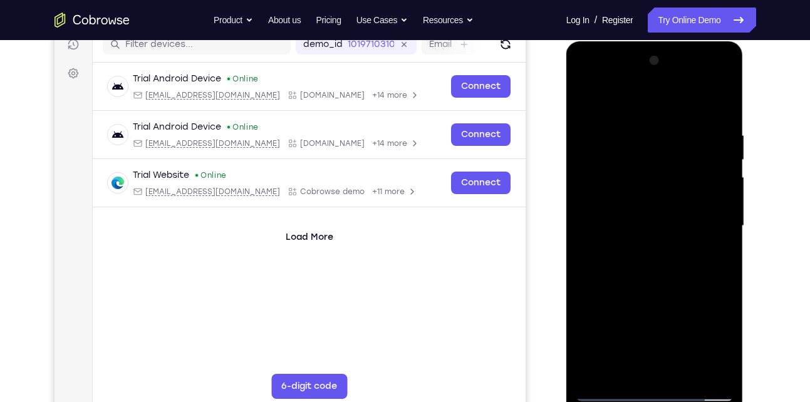
scroll to position [165, 0]
click at [639, 230] on div at bounding box center [654, 226] width 158 height 351
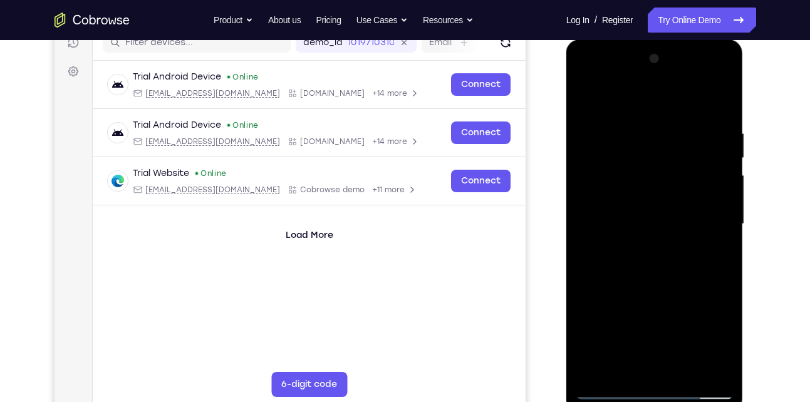
scroll to position [169, 0]
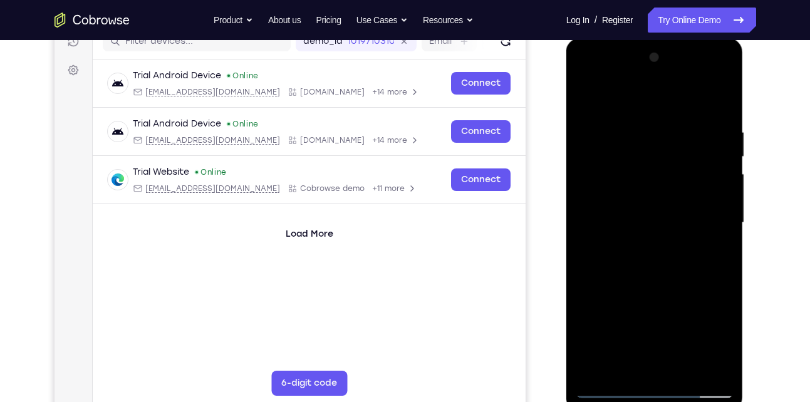
click at [639, 230] on div at bounding box center [654, 223] width 158 height 351
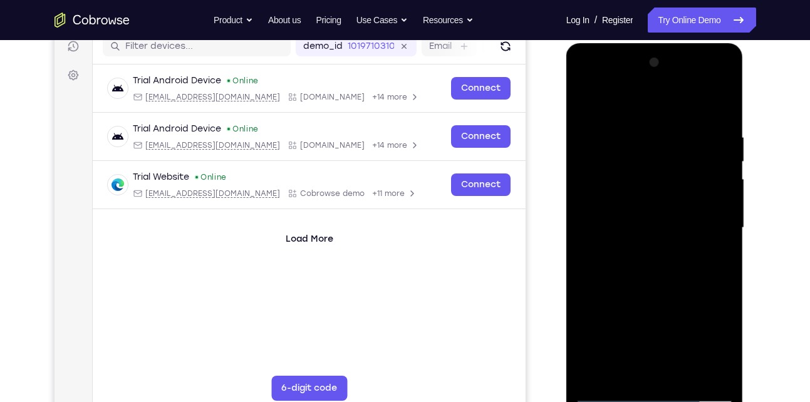
scroll to position [163, 0]
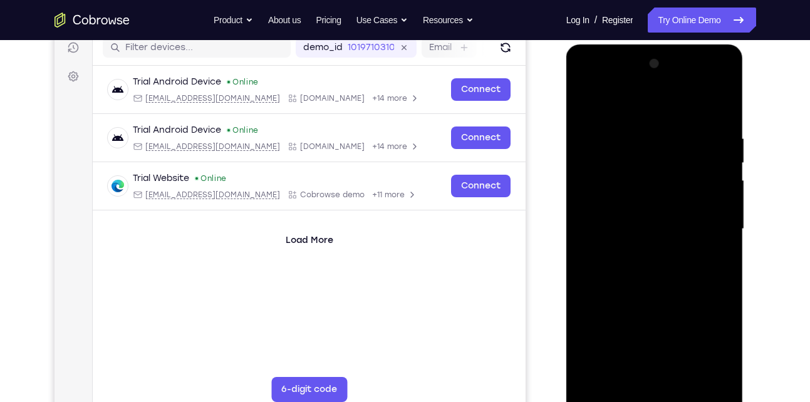
click at [619, 230] on div at bounding box center [654, 229] width 158 height 351
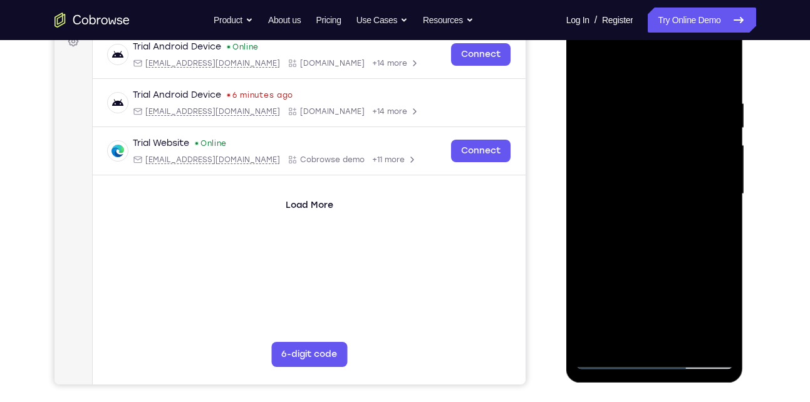
scroll to position [200, 0]
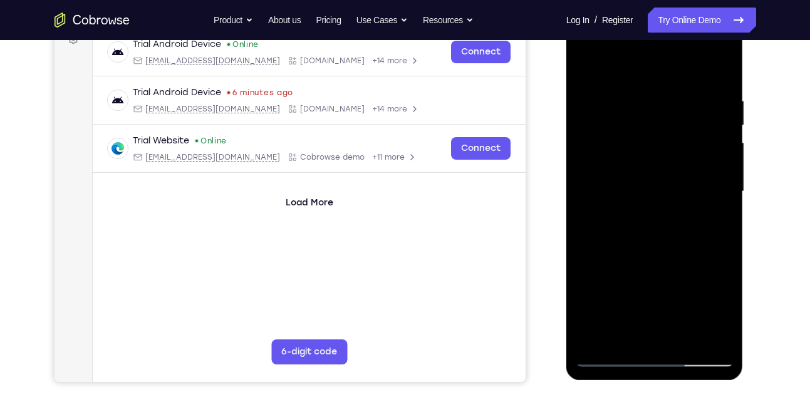
click at [647, 202] on div at bounding box center [654, 191] width 158 height 351
click at [720, 334] on div at bounding box center [654, 191] width 158 height 351
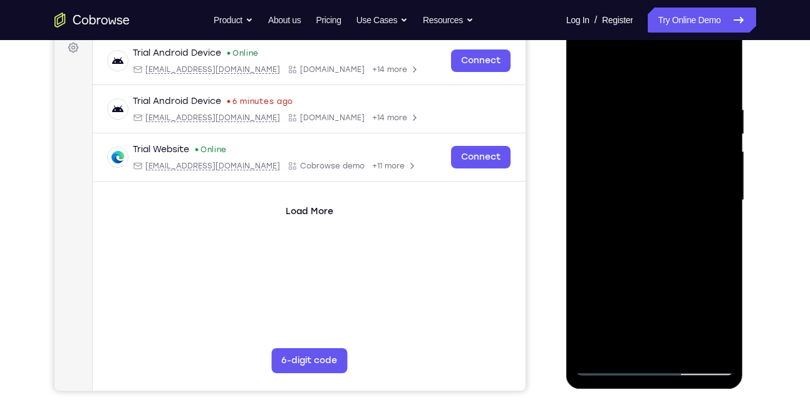
scroll to position [191, 0]
click at [712, 344] on div at bounding box center [654, 201] width 158 height 351
drag, startPoint x: 644, startPoint y: 230, endPoint x: 693, endPoint y: 366, distance: 143.8
click at [693, 366] on div at bounding box center [654, 201] width 158 height 351
click at [668, 202] on div at bounding box center [654, 201] width 158 height 351
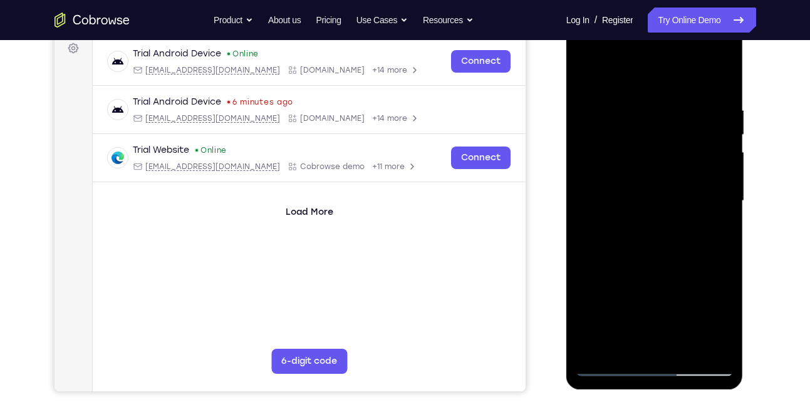
click at [637, 140] on div at bounding box center [654, 201] width 158 height 351
click at [637, 179] on div at bounding box center [654, 201] width 158 height 351
click at [637, 185] on div at bounding box center [654, 201] width 158 height 351
click at [656, 210] on div at bounding box center [654, 201] width 158 height 351
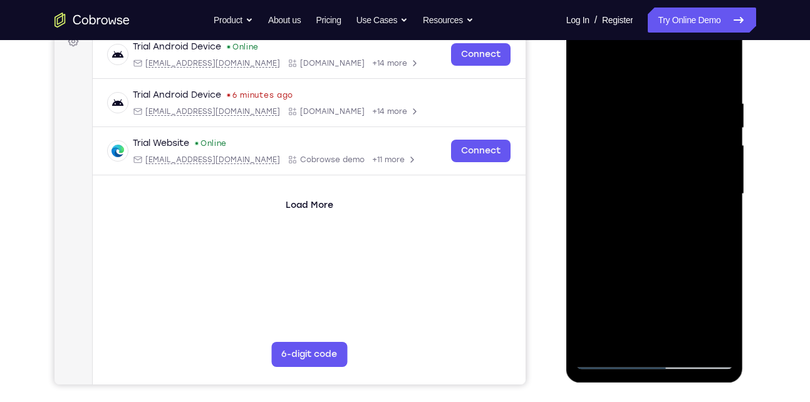
scroll to position [197, 0]
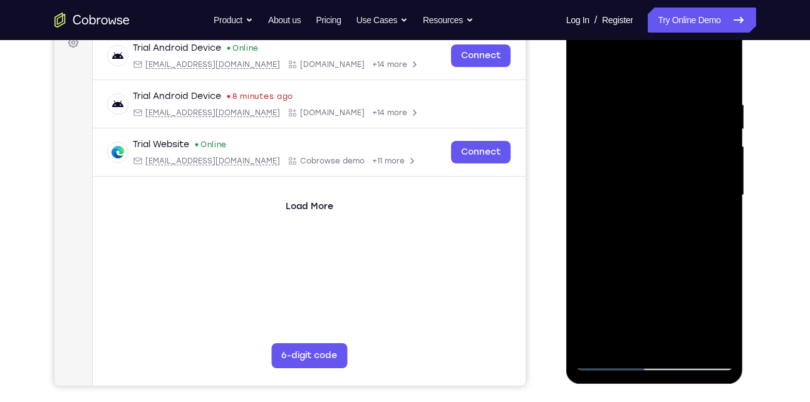
click at [661, 200] on div at bounding box center [654, 195] width 158 height 351
drag, startPoint x: 661, startPoint y: 205, endPoint x: 649, endPoint y: 101, distance: 105.3
click at [649, 101] on div at bounding box center [654, 195] width 158 height 351
click at [678, 227] on div at bounding box center [654, 195] width 158 height 351
drag, startPoint x: 681, startPoint y: 227, endPoint x: 671, endPoint y: 147, distance: 80.2
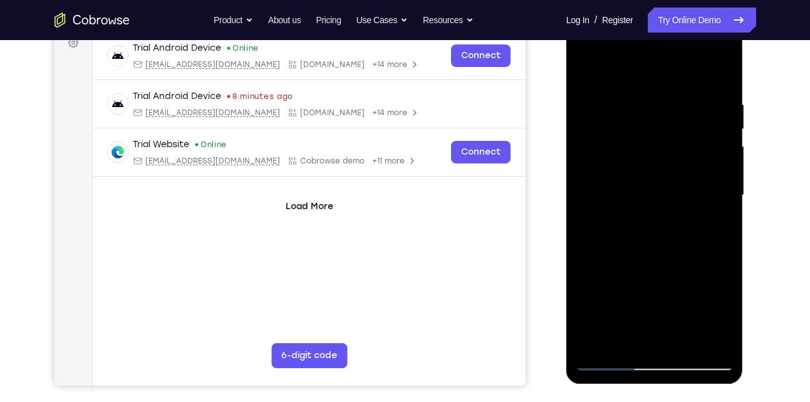
click at [671, 147] on div at bounding box center [654, 195] width 158 height 351
drag, startPoint x: 655, startPoint y: 173, endPoint x: 661, endPoint y: 339, distance: 166.0
click at [661, 339] on div at bounding box center [654, 195] width 158 height 351
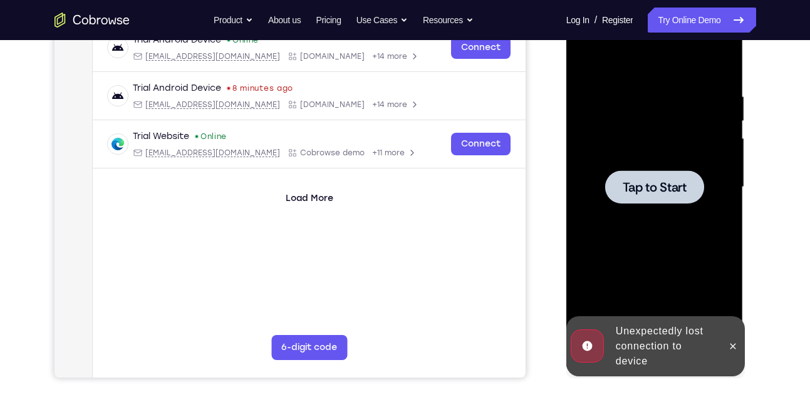
scroll to position [204, 0]
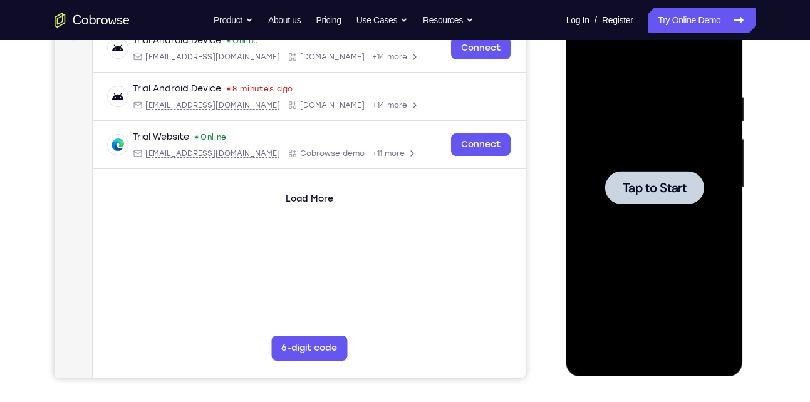
click at [653, 173] on div at bounding box center [654, 187] width 99 height 33
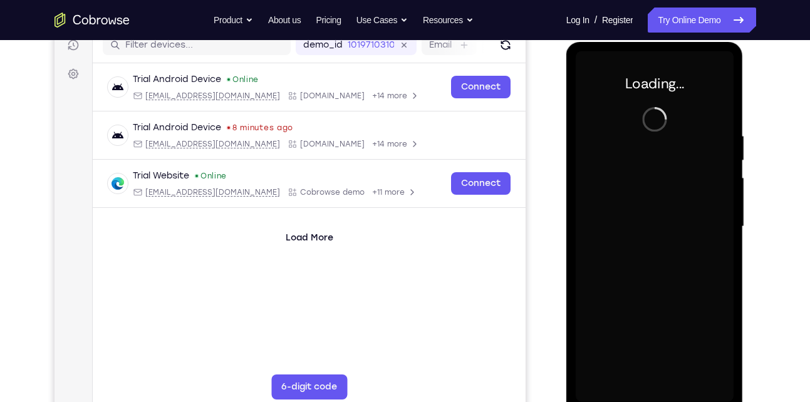
scroll to position [165, 0]
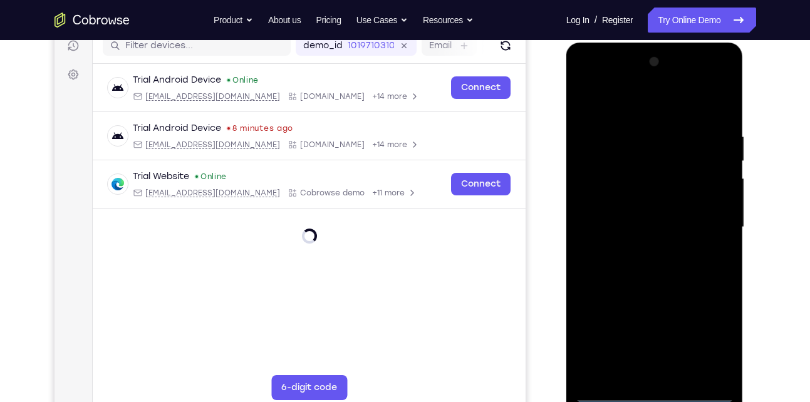
click at [654, 392] on div at bounding box center [654, 227] width 158 height 351
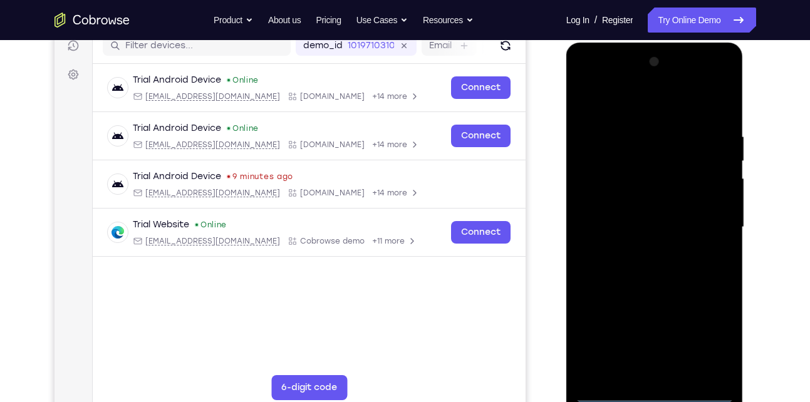
click at [721, 343] on div at bounding box center [654, 227] width 158 height 351
click at [586, 83] on div at bounding box center [654, 227] width 158 height 351
click at [612, 193] on div at bounding box center [654, 227] width 158 height 351
click at [677, 237] on div at bounding box center [654, 227] width 158 height 351
click at [669, 248] on div at bounding box center [654, 227] width 158 height 351
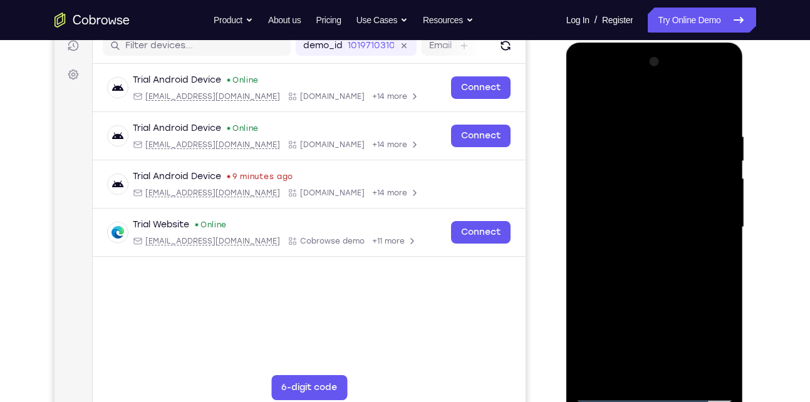
click at [654, 216] on div at bounding box center [654, 227] width 158 height 351
click at [634, 227] on div at bounding box center [654, 227] width 158 height 351
drag, startPoint x: 634, startPoint y: 227, endPoint x: 642, endPoint y: 100, distance: 128.0
click at [642, 100] on div at bounding box center [654, 227] width 158 height 351
click at [671, 255] on div at bounding box center [654, 227] width 158 height 351
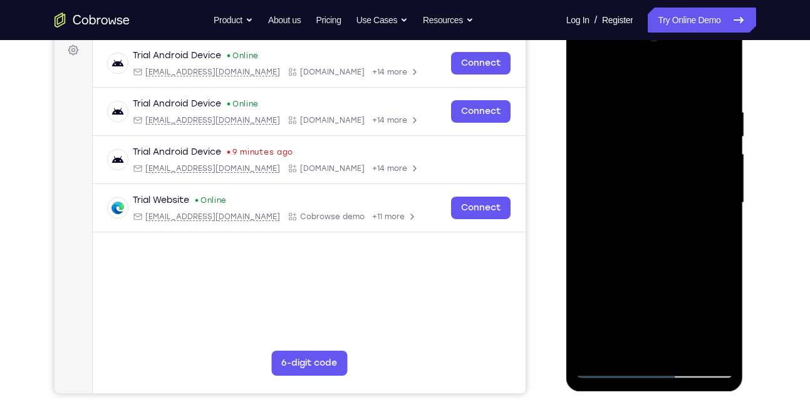
scroll to position [176, 0]
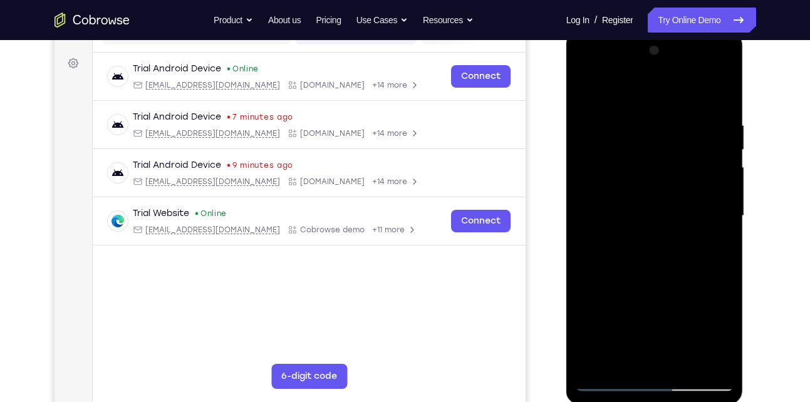
drag, startPoint x: 669, startPoint y: 248, endPoint x: 683, endPoint y: 137, distance: 111.7
click at [683, 137] on div at bounding box center [654, 216] width 158 height 351
drag, startPoint x: 669, startPoint y: 197, endPoint x: 681, endPoint y: 343, distance: 146.4
click at [681, 343] on div at bounding box center [654, 216] width 158 height 351
click at [614, 103] on div at bounding box center [654, 216] width 158 height 351
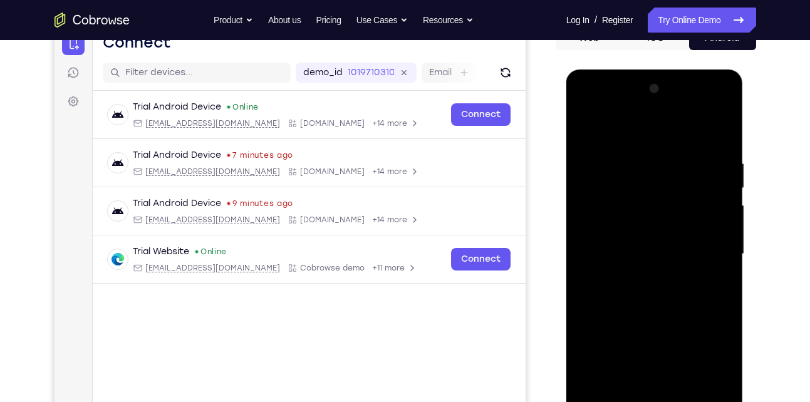
scroll to position [136, 0]
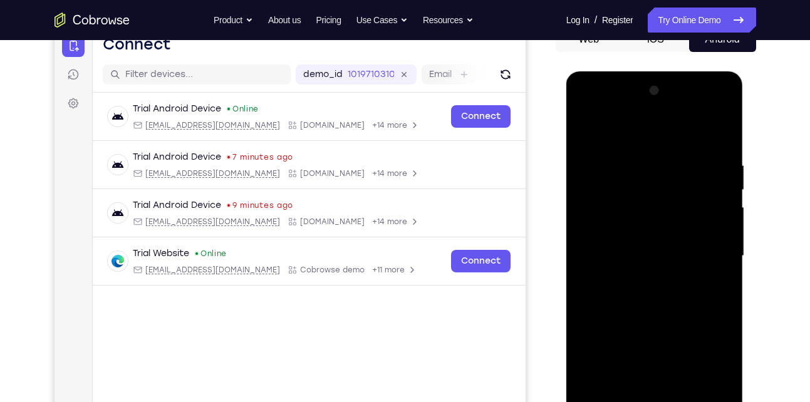
click at [589, 132] on div at bounding box center [654, 256] width 158 height 351
drag, startPoint x: 695, startPoint y: 333, endPoint x: 695, endPoint y: 214, distance: 119.0
click at [695, 214] on div at bounding box center [654, 256] width 158 height 351
drag, startPoint x: 668, startPoint y: 285, endPoint x: 656, endPoint y: 173, distance: 112.7
click at [656, 173] on div at bounding box center [654, 256] width 158 height 351
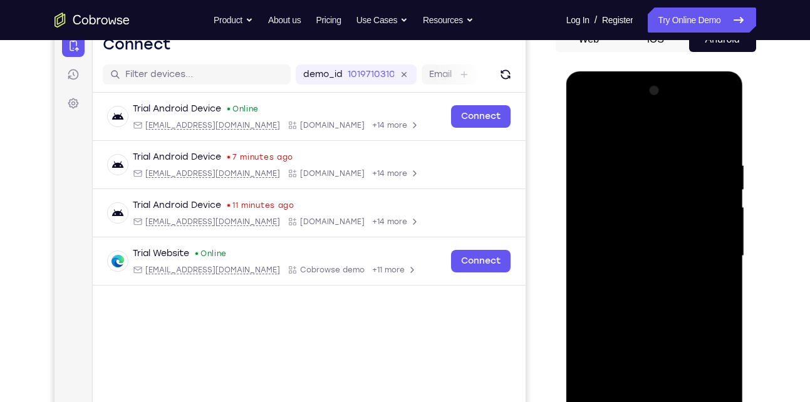
drag, startPoint x: 669, startPoint y: 357, endPoint x: 673, endPoint y: 182, distance: 175.4
click at [673, 182] on div at bounding box center [654, 256] width 158 height 351
drag, startPoint x: 684, startPoint y: 375, endPoint x: 676, endPoint y: 173, distance: 202.4
click at [676, 173] on div at bounding box center [654, 256] width 158 height 351
drag, startPoint x: 672, startPoint y: 289, endPoint x: 669, endPoint y: 140, distance: 149.1
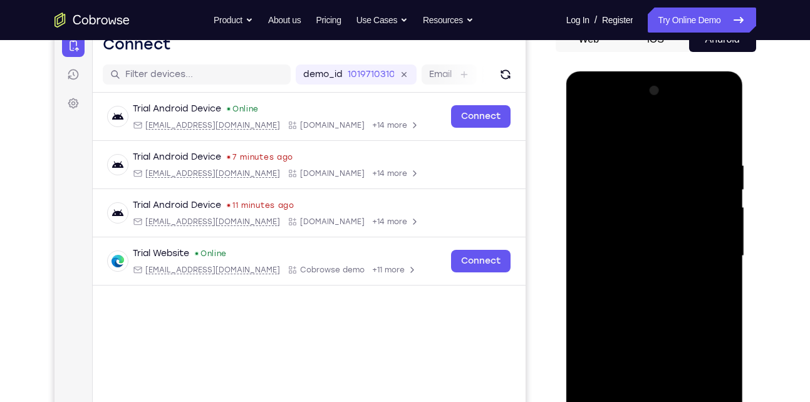
click at [669, 140] on div at bounding box center [654, 256] width 158 height 351
drag, startPoint x: 683, startPoint y: 368, endPoint x: 668, endPoint y: 177, distance: 192.2
click at [668, 177] on div at bounding box center [654, 256] width 158 height 351
drag, startPoint x: 671, startPoint y: 366, endPoint x: 658, endPoint y: 158, distance: 208.3
click at [658, 158] on div at bounding box center [654, 256] width 158 height 351
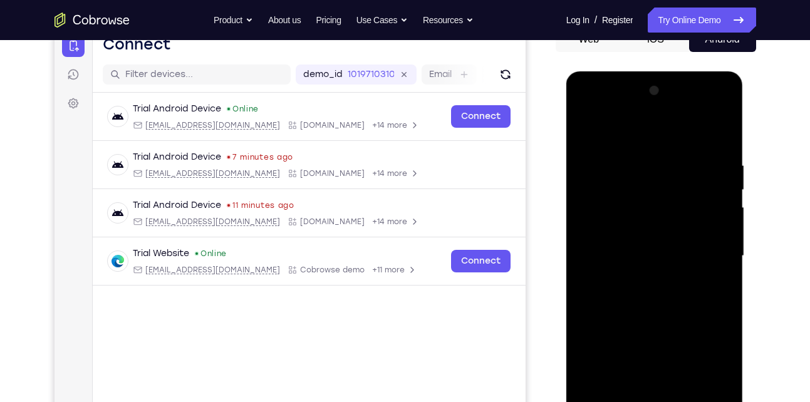
drag, startPoint x: 664, startPoint y: 321, endPoint x: 671, endPoint y: 150, distance: 171.1
click at [671, 150] on div at bounding box center [654, 256] width 158 height 351
drag, startPoint x: 673, startPoint y: 329, endPoint x: 656, endPoint y: 198, distance: 132.0
click at [656, 198] on div at bounding box center [654, 256] width 158 height 351
drag, startPoint x: 702, startPoint y: 343, endPoint x: 682, endPoint y: 187, distance: 157.8
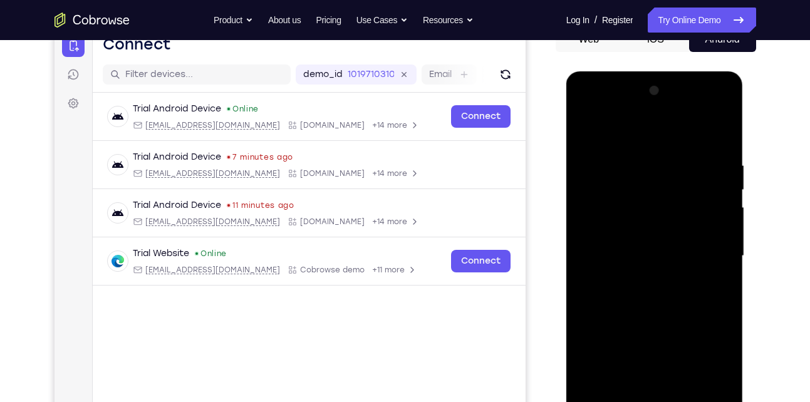
click at [682, 187] on div at bounding box center [654, 256] width 158 height 351
drag, startPoint x: 659, startPoint y: 241, endPoint x: 646, endPoint y: 138, distance: 104.2
click at [646, 138] on div at bounding box center [654, 256] width 158 height 351
drag, startPoint x: 671, startPoint y: 359, endPoint x: 664, endPoint y: 219, distance: 140.4
click at [664, 219] on div at bounding box center [654, 256] width 158 height 351
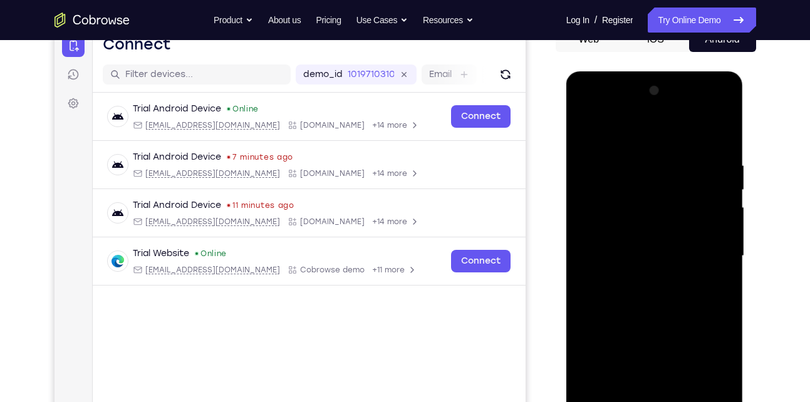
drag, startPoint x: 667, startPoint y: 311, endPoint x: 656, endPoint y: 222, distance: 89.6
click at [656, 222] on div at bounding box center [654, 256] width 158 height 351
drag, startPoint x: 662, startPoint y: 311, endPoint x: 661, endPoint y: 217, distance: 94.6
click at [661, 217] on div at bounding box center [654, 256] width 158 height 351
drag, startPoint x: 657, startPoint y: 302, endPoint x: 665, endPoint y: 230, distance: 72.5
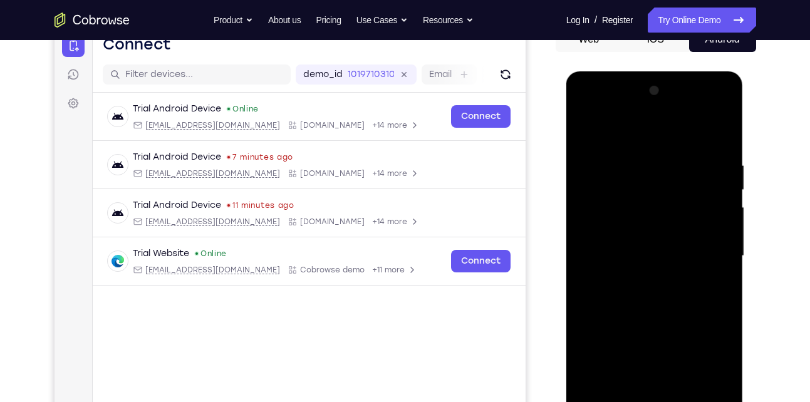
click at [665, 230] on div at bounding box center [654, 256] width 158 height 351
drag, startPoint x: 679, startPoint y: 292, endPoint x: 672, endPoint y: 103, distance: 189.3
click at [672, 103] on div at bounding box center [654, 256] width 158 height 351
drag, startPoint x: 629, startPoint y: 300, endPoint x: 634, endPoint y: 180, distance: 119.7
click at [634, 180] on div at bounding box center [654, 256] width 158 height 351
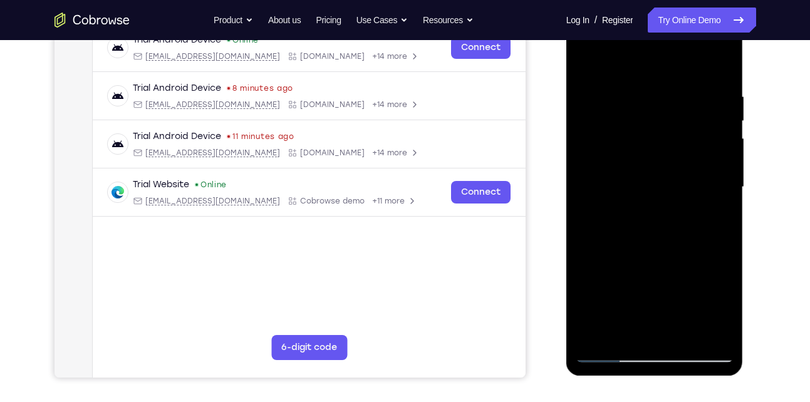
scroll to position [206, 0]
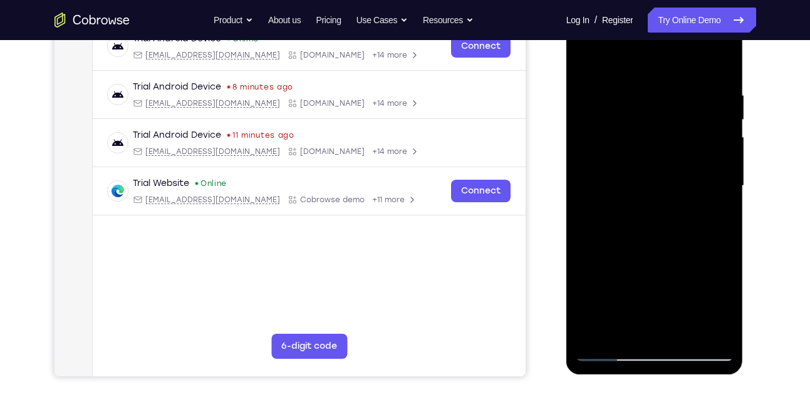
click at [685, 1] on div at bounding box center [654, 1] width 177 height 0
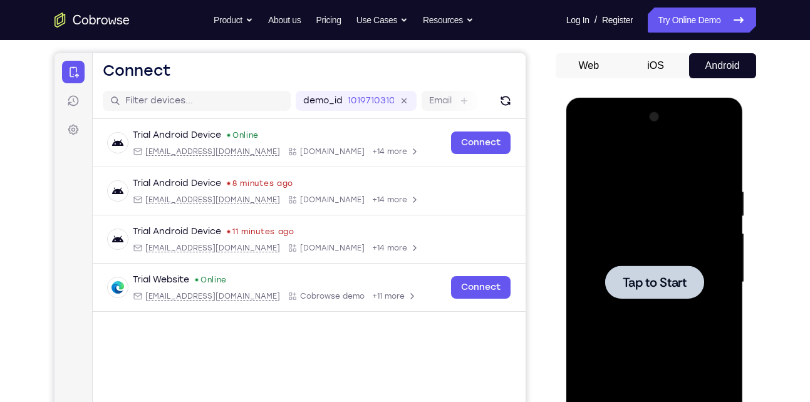
scroll to position [106, 0]
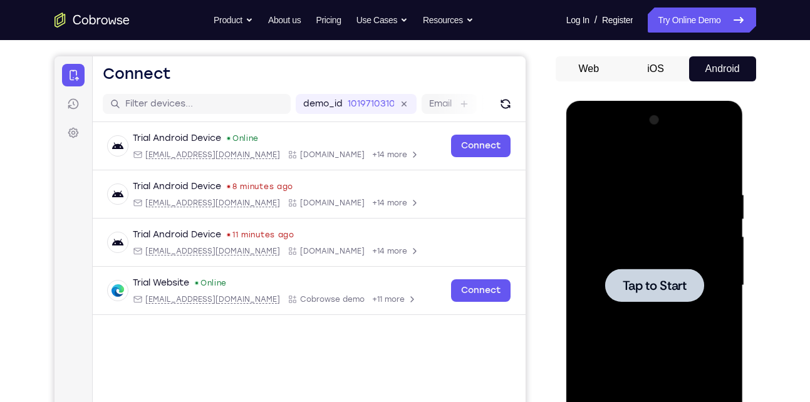
click at [676, 214] on div at bounding box center [654, 285] width 158 height 351
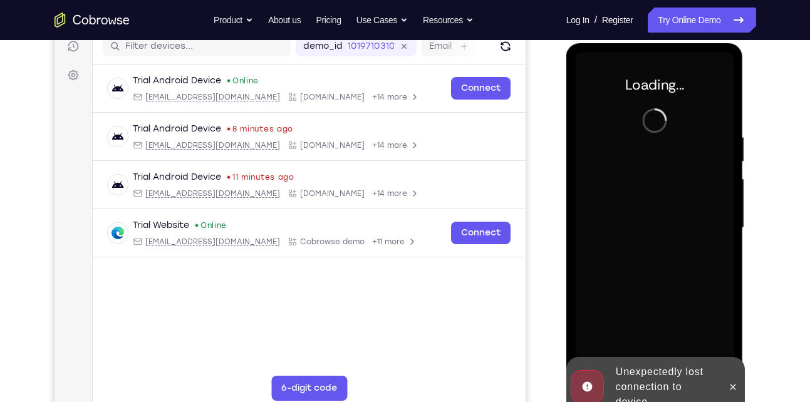
scroll to position [163, 0]
click at [731, 393] on button at bounding box center [733, 388] width 20 height 20
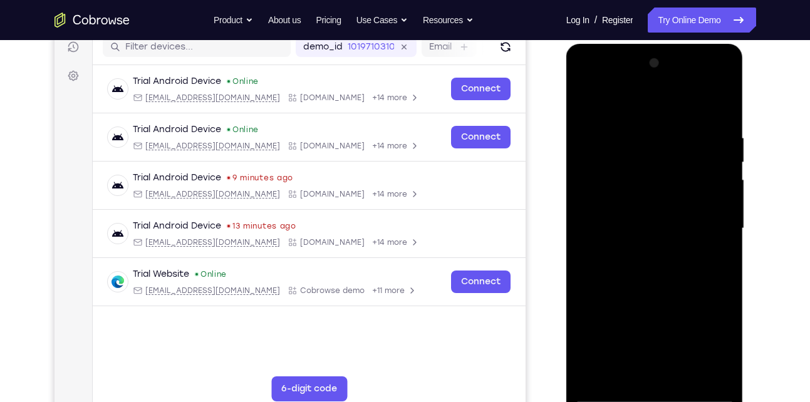
click at [658, 393] on div at bounding box center [654, 228] width 158 height 351
click at [707, 329] on div at bounding box center [654, 228] width 158 height 351
click at [709, 333] on div at bounding box center [654, 228] width 158 height 351
click at [597, 83] on div at bounding box center [654, 228] width 158 height 351
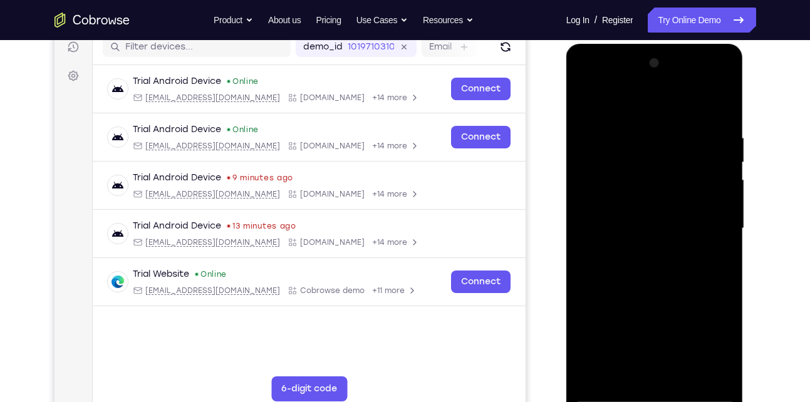
click at [605, 183] on div at bounding box center [654, 228] width 158 height 351
click at [668, 229] on div at bounding box center [654, 228] width 158 height 351
click at [668, 240] on div at bounding box center [654, 228] width 158 height 351
click at [683, 285] on div at bounding box center [654, 228] width 158 height 351
click at [669, 184] on div at bounding box center [654, 228] width 158 height 351
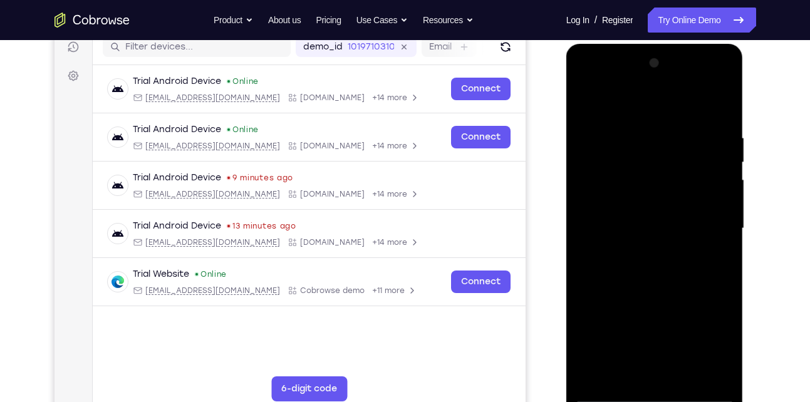
drag, startPoint x: 701, startPoint y: 311, endPoint x: 683, endPoint y: 45, distance: 266.8
click at [683, 45] on div at bounding box center [654, 230] width 177 height 373
click at [679, 368] on div at bounding box center [654, 228] width 158 height 351
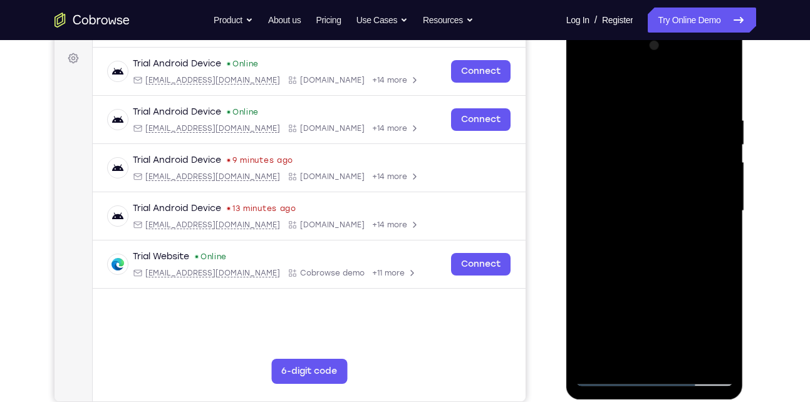
scroll to position [182, 0]
click at [626, 187] on div at bounding box center [654, 210] width 158 height 351
click at [623, 189] on div at bounding box center [654, 210] width 158 height 351
click at [664, 235] on div at bounding box center [654, 210] width 158 height 351
click at [664, 239] on div at bounding box center [654, 210] width 158 height 351
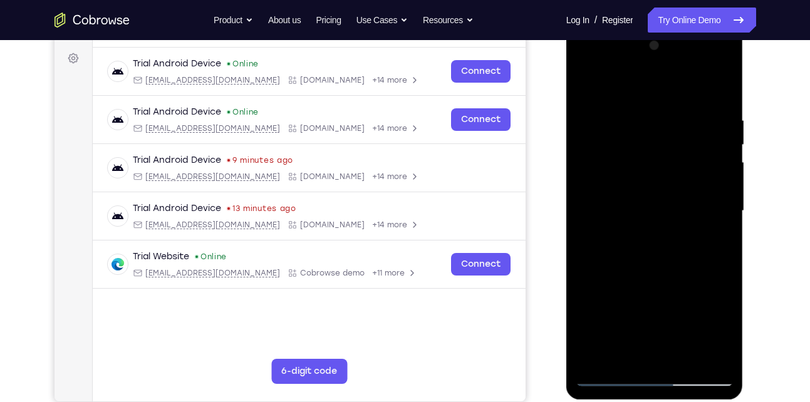
scroll to position [180, 0]
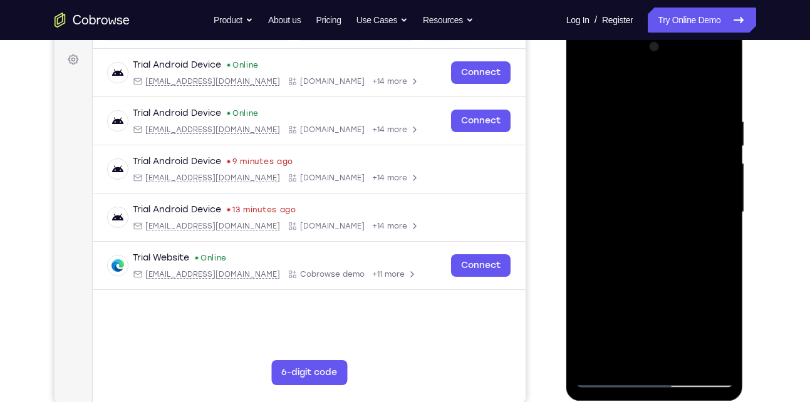
click at [588, 85] on div at bounding box center [654, 212] width 158 height 351
drag, startPoint x: 688, startPoint y: 238, endPoint x: 678, endPoint y: 160, distance: 78.8
click at [678, 160] on div at bounding box center [654, 212] width 158 height 351
drag, startPoint x: 681, startPoint y: 260, endPoint x: 680, endPoint y: 182, distance: 78.9
click at [680, 182] on div at bounding box center [654, 212] width 158 height 351
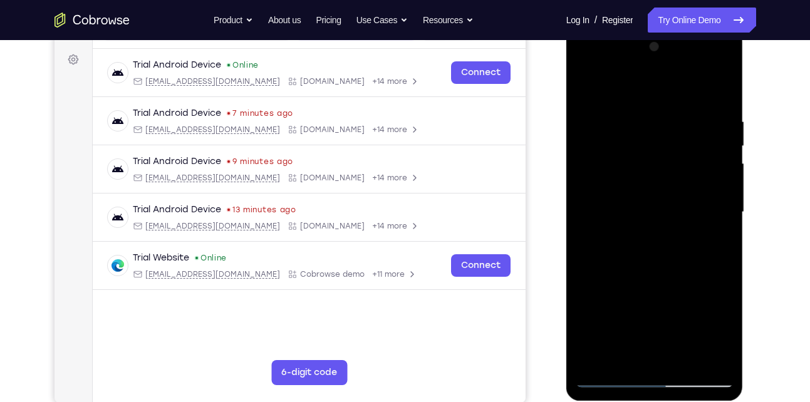
drag, startPoint x: 679, startPoint y: 254, endPoint x: 686, endPoint y: 159, distance: 94.9
click at [686, 159] on div at bounding box center [654, 212] width 158 height 351
drag, startPoint x: 665, startPoint y: 301, endPoint x: 670, endPoint y: 173, distance: 127.8
click at [670, 173] on div at bounding box center [654, 212] width 158 height 351
drag, startPoint x: 661, startPoint y: 220, endPoint x: 654, endPoint y: 121, distance: 98.6
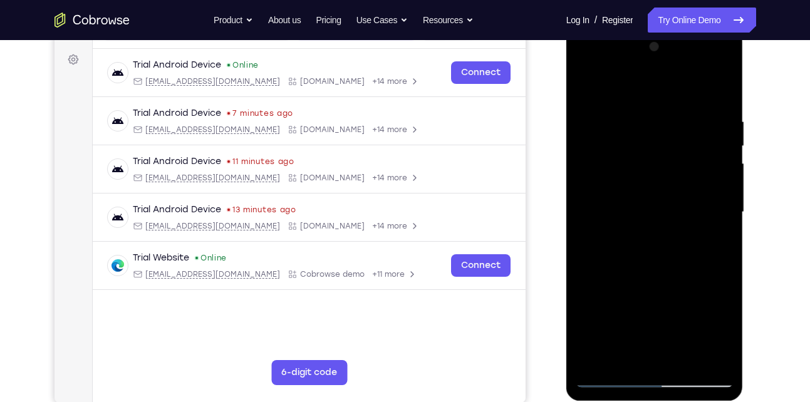
click at [654, 121] on div at bounding box center [654, 212] width 158 height 351
drag, startPoint x: 684, startPoint y: 306, endPoint x: 668, endPoint y: 130, distance: 177.3
click at [668, 130] on div at bounding box center [654, 212] width 158 height 351
drag, startPoint x: 673, startPoint y: 240, endPoint x: 666, endPoint y: 100, distance: 141.1
click at [666, 100] on div at bounding box center [654, 212] width 158 height 351
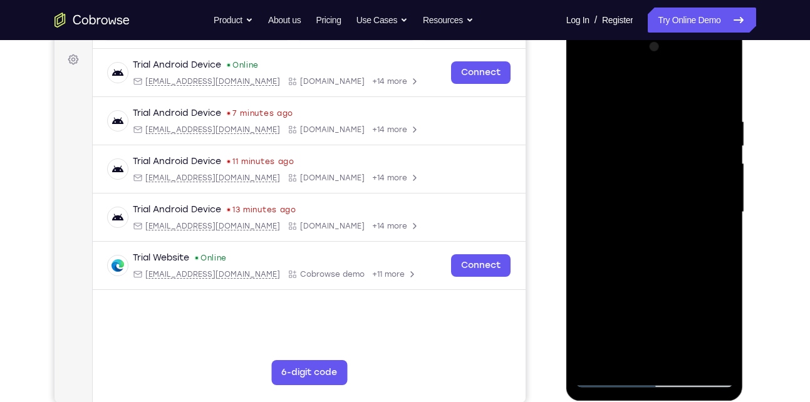
drag, startPoint x: 665, startPoint y: 308, endPoint x: 661, endPoint y: 71, distance: 236.7
click at [661, 71] on div at bounding box center [654, 212] width 158 height 351
drag, startPoint x: 684, startPoint y: 247, endPoint x: 677, endPoint y: 56, distance: 190.5
click at [677, 56] on div at bounding box center [654, 212] width 158 height 351
drag, startPoint x: 673, startPoint y: 232, endPoint x: 664, endPoint y: 96, distance: 136.8
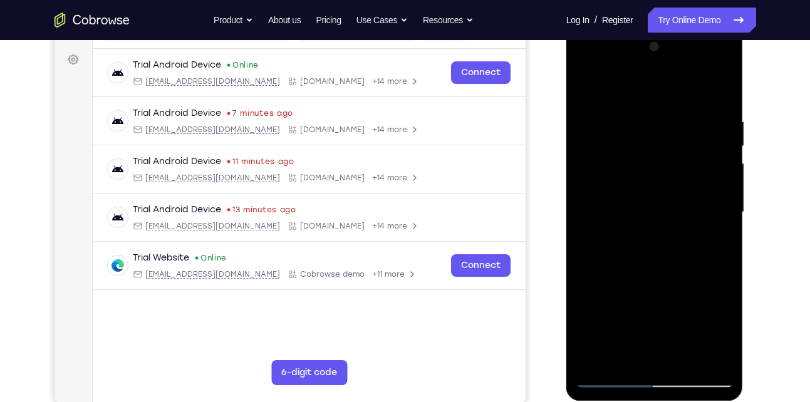
click at [664, 96] on div at bounding box center [654, 212] width 158 height 351
drag, startPoint x: 687, startPoint y: 178, endPoint x: 681, endPoint y: 299, distance: 121.0
click at [681, 299] on div at bounding box center [654, 212] width 158 height 351
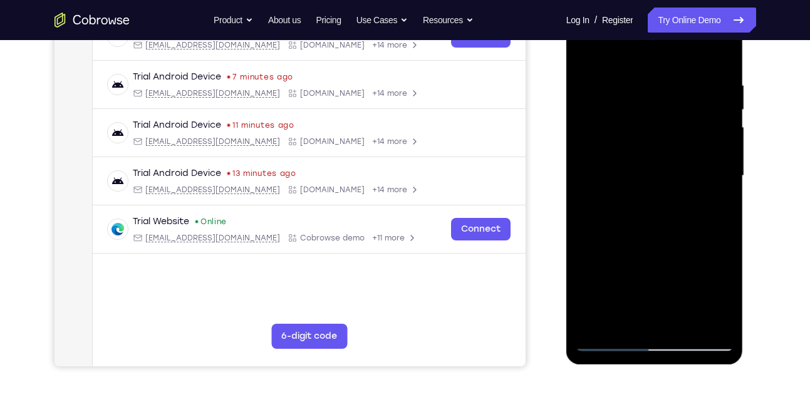
drag, startPoint x: 693, startPoint y: 224, endPoint x: 675, endPoint y: 93, distance: 132.8
click at [675, 93] on div at bounding box center [654, 176] width 158 height 351
drag, startPoint x: 665, startPoint y: 276, endPoint x: 669, endPoint y: 64, distance: 211.7
click at [669, 64] on div at bounding box center [654, 176] width 158 height 351
click at [663, 68] on div at bounding box center [654, 176] width 158 height 351
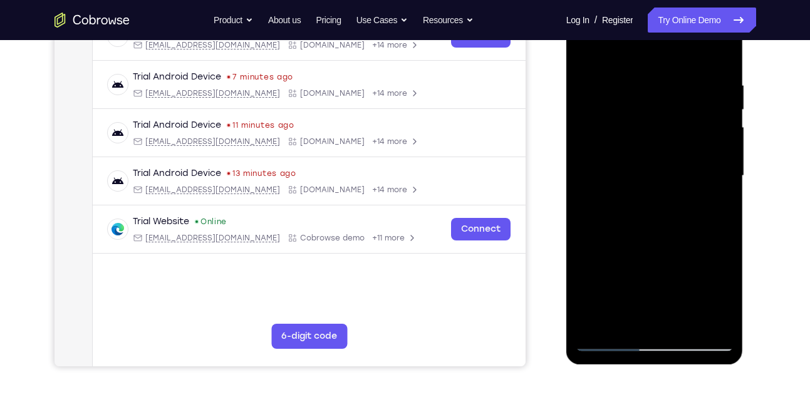
click at [668, 68] on div at bounding box center [654, 176] width 158 height 351
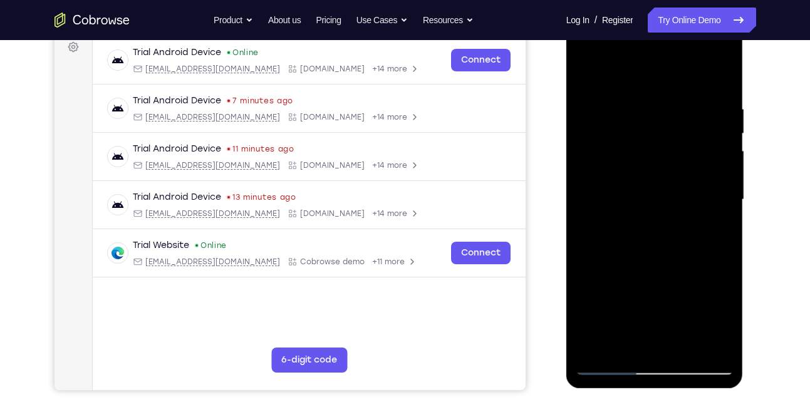
click at [675, 95] on div at bounding box center [654, 199] width 158 height 351
drag, startPoint x: 663, startPoint y: 267, endPoint x: 661, endPoint y: 78, distance: 189.7
click at [661, 78] on div at bounding box center [654, 199] width 158 height 351
drag, startPoint x: 667, startPoint y: 296, endPoint x: 663, endPoint y: 85, distance: 210.4
click at [663, 85] on div at bounding box center [654, 199] width 158 height 351
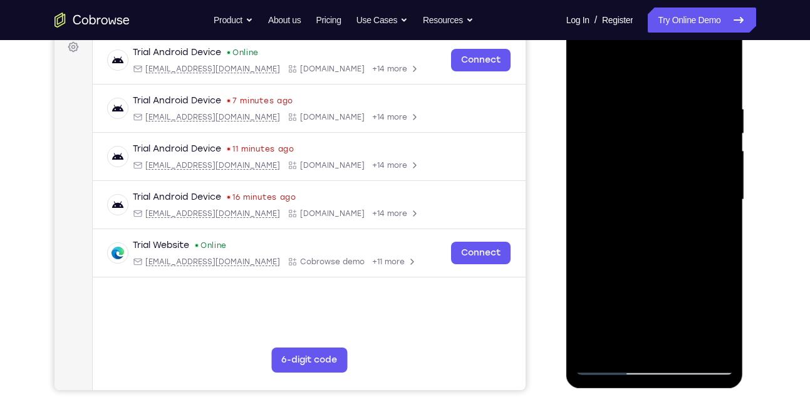
drag, startPoint x: 663, startPoint y: 309, endPoint x: 653, endPoint y: 88, distance: 221.9
click at [653, 88] on div at bounding box center [654, 199] width 158 height 351
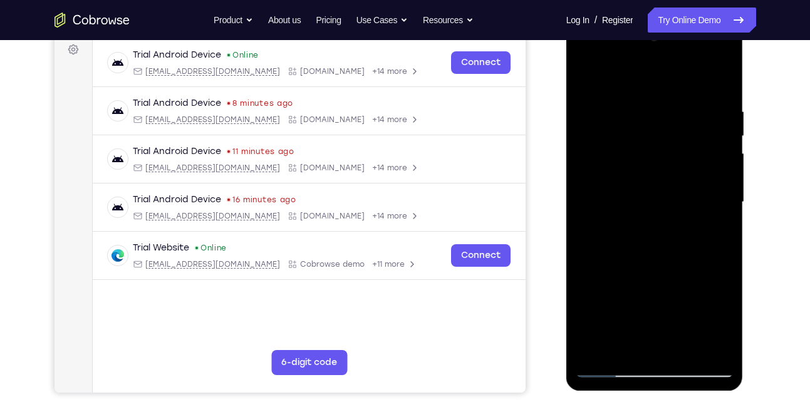
scroll to position [190, 0]
drag, startPoint x: 681, startPoint y: 288, endPoint x: 674, endPoint y: 186, distance: 102.3
click at [674, 186] on div at bounding box center [654, 201] width 158 height 351
click at [669, 225] on div at bounding box center [654, 201] width 158 height 351
drag, startPoint x: 668, startPoint y: 303, endPoint x: 681, endPoint y: 131, distance: 172.7
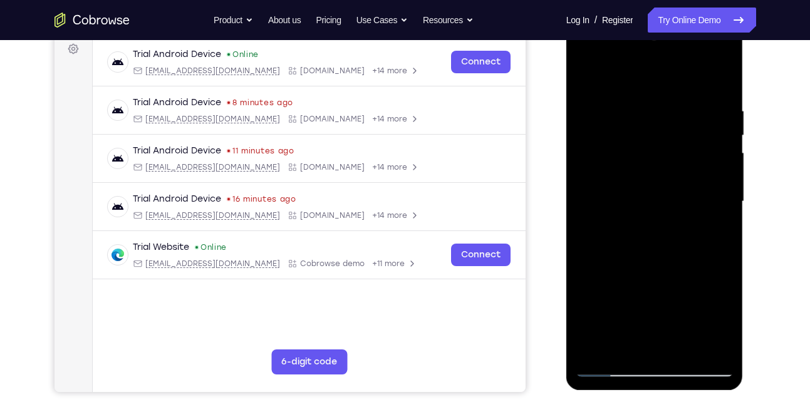
click at [681, 131] on div at bounding box center [654, 201] width 158 height 351
drag, startPoint x: 634, startPoint y: 125, endPoint x: 633, endPoint y: 285, distance: 160.3
click at [633, 285] on div at bounding box center [654, 201] width 158 height 351
drag, startPoint x: 661, startPoint y: 205, endPoint x: 653, endPoint y: 314, distance: 109.3
click at [653, 314] on div at bounding box center [654, 201] width 158 height 351
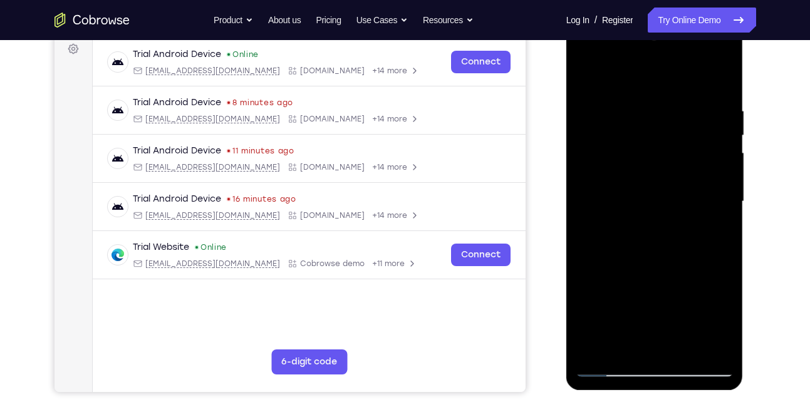
click at [664, 311] on div at bounding box center [654, 201] width 158 height 351
drag, startPoint x: 661, startPoint y: 126, endPoint x: 654, endPoint y: 281, distance: 154.9
click at [654, 281] on div at bounding box center [654, 201] width 158 height 351
drag, startPoint x: 654, startPoint y: 281, endPoint x: 634, endPoint y: 100, distance: 182.0
click at [634, 100] on div at bounding box center [654, 201] width 158 height 351
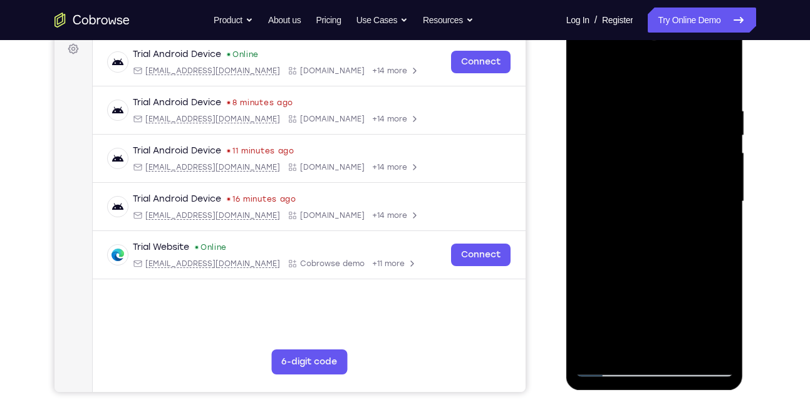
click at [708, 62] on div at bounding box center [654, 201] width 158 height 351
click at [592, 56] on div at bounding box center [654, 201] width 158 height 351
click at [702, 196] on div at bounding box center [654, 201] width 158 height 351
click at [645, 224] on div at bounding box center [654, 201] width 158 height 351
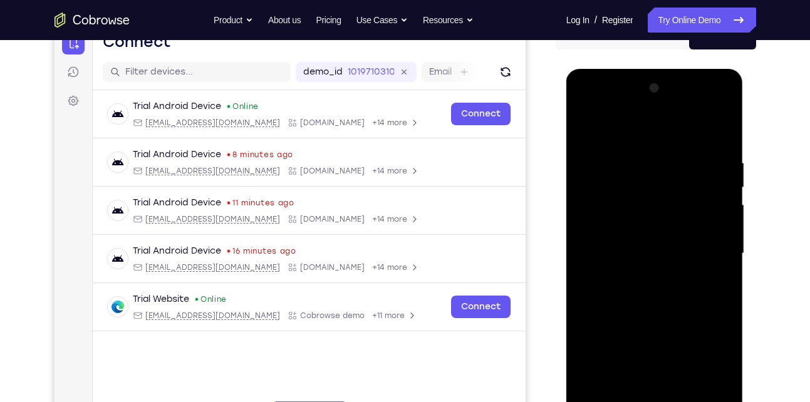
scroll to position [138, 0]
click at [709, 105] on div at bounding box center [654, 254] width 158 height 351
click at [665, 153] on div at bounding box center [654, 254] width 158 height 351
drag, startPoint x: 696, startPoint y: 249, endPoint x: 676, endPoint y: 96, distance: 154.1
click at [676, 96] on div at bounding box center [654, 254] width 158 height 351
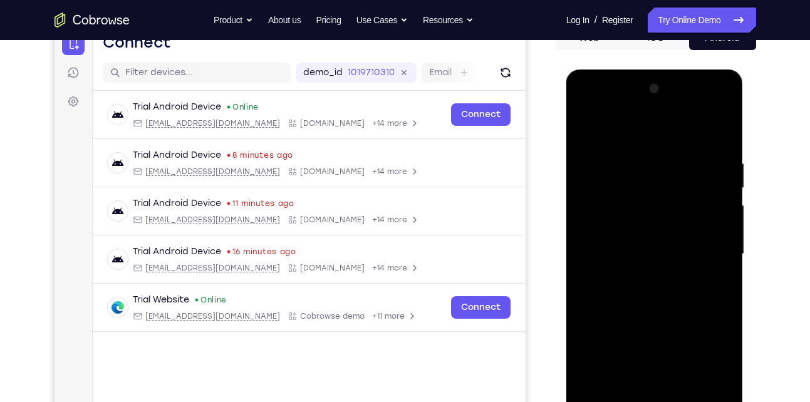
drag, startPoint x: 647, startPoint y: 334, endPoint x: 639, endPoint y: 133, distance: 200.5
click at [639, 133] on div at bounding box center [654, 254] width 158 height 351
drag, startPoint x: 671, startPoint y: 296, endPoint x: 655, endPoint y: 143, distance: 153.0
click at [655, 143] on div at bounding box center [654, 254] width 158 height 351
drag, startPoint x: 685, startPoint y: 363, endPoint x: 671, endPoint y: 180, distance: 183.4
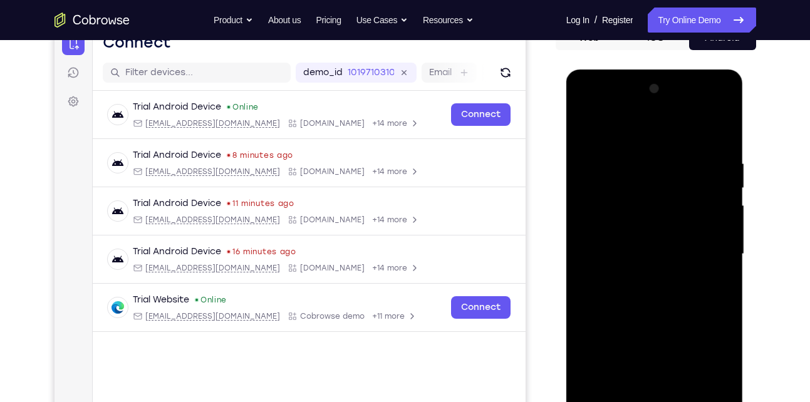
click at [671, 180] on div at bounding box center [654, 254] width 158 height 351
drag, startPoint x: 654, startPoint y: 335, endPoint x: 648, endPoint y: 200, distance: 134.8
click at [648, 200] on div at bounding box center [654, 254] width 158 height 351
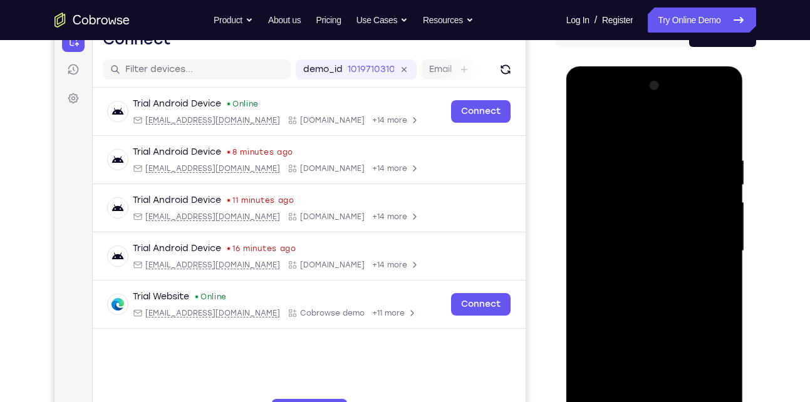
scroll to position [186, 0]
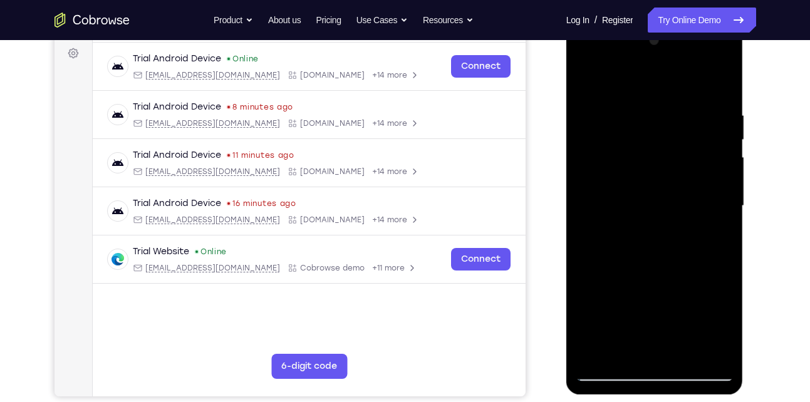
drag, startPoint x: 656, startPoint y: 302, endPoint x: 658, endPoint y: 140, distance: 161.6
click at [658, 140] on div at bounding box center [654, 206] width 158 height 351
drag, startPoint x: 659, startPoint y: 239, endPoint x: 666, endPoint y: 83, distance: 155.5
click at [666, 83] on div at bounding box center [654, 206] width 158 height 351
